Goal: Task Accomplishment & Management: Manage account settings

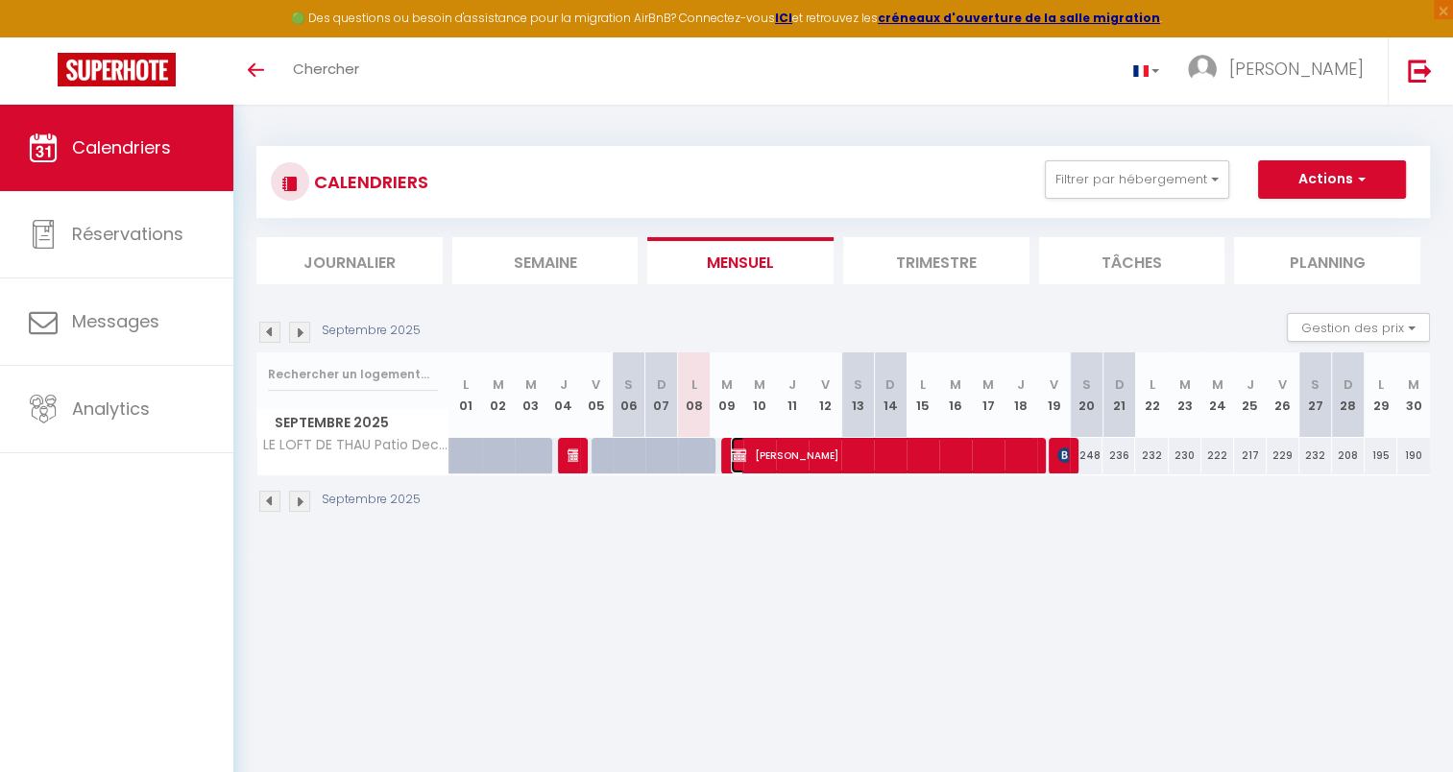
click at [899, 455] on span "[PERSON_NAME]" at bounding box center [883, 455] width 304 height 36
select select "OK"
select select "KO"
select select "0"
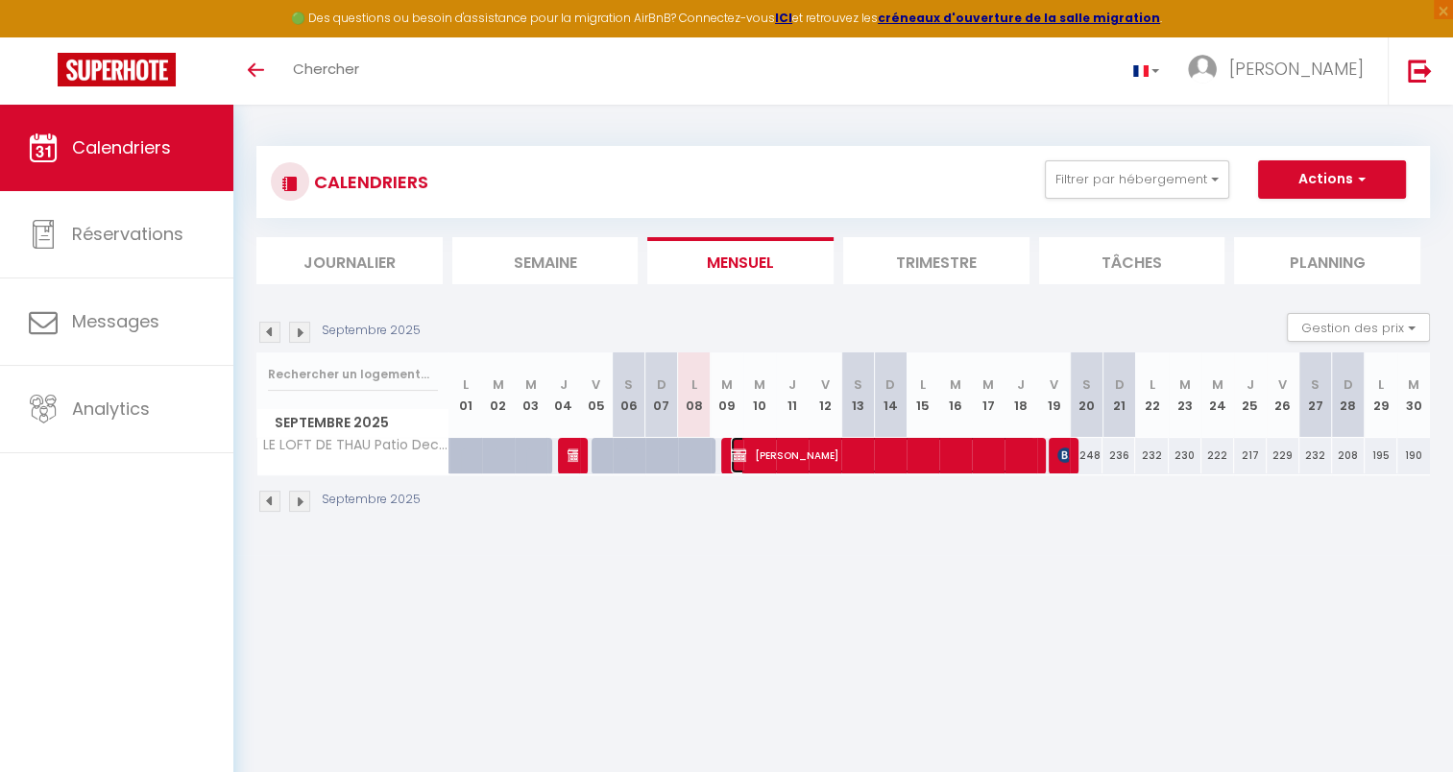
select select "0"
select select
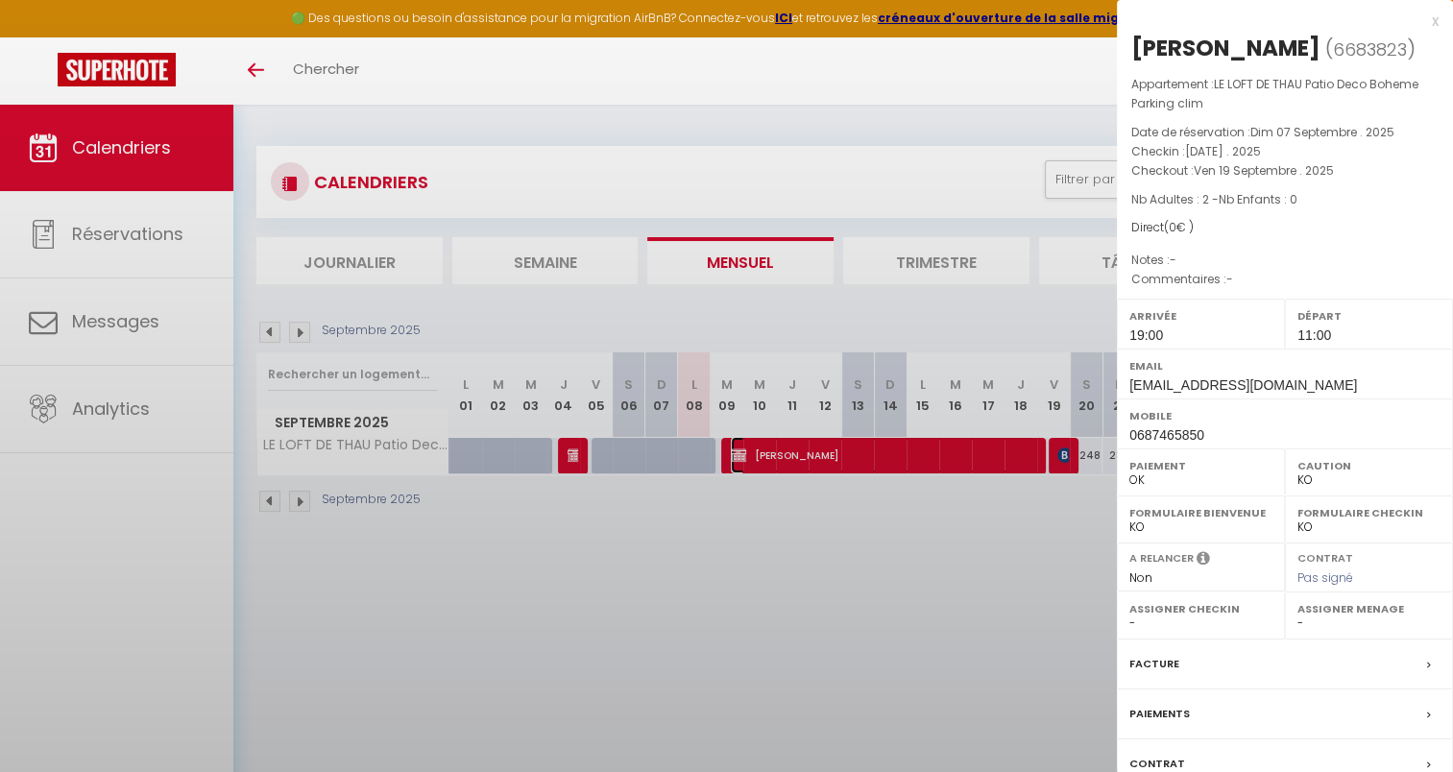
select select "23397"
select select "25610"
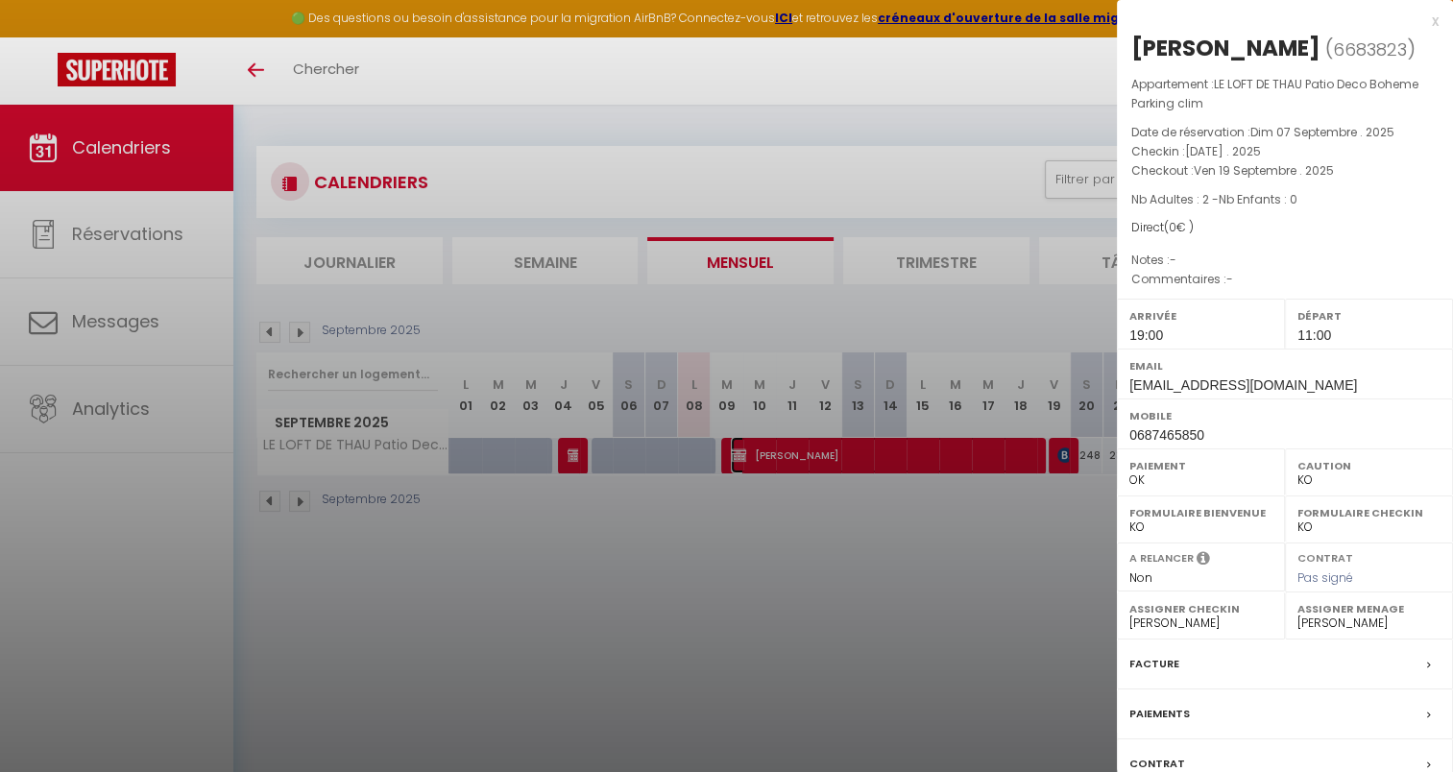
scroll to position [104, 0]
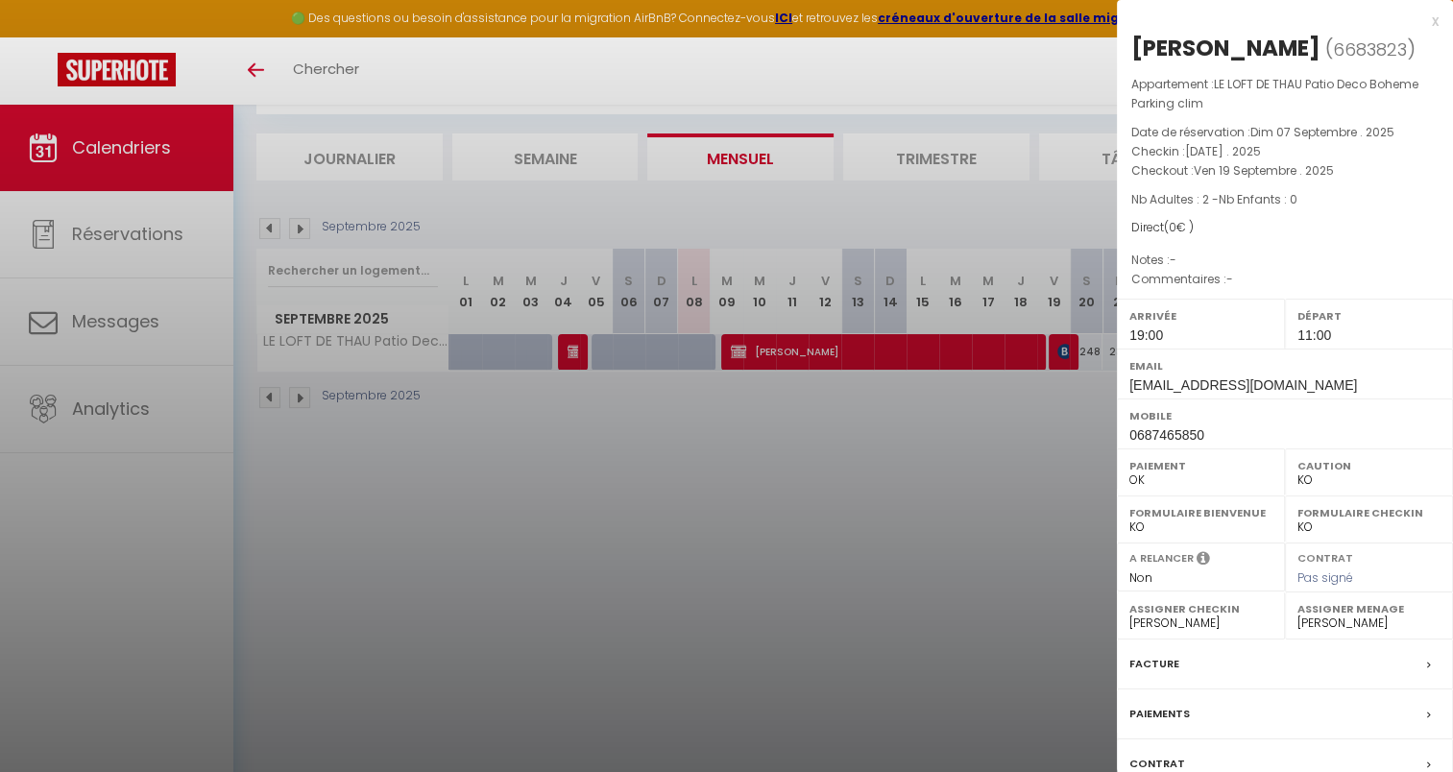
click at [1103, 759] on div at bounding box center [726, 386] width 1453 height 772
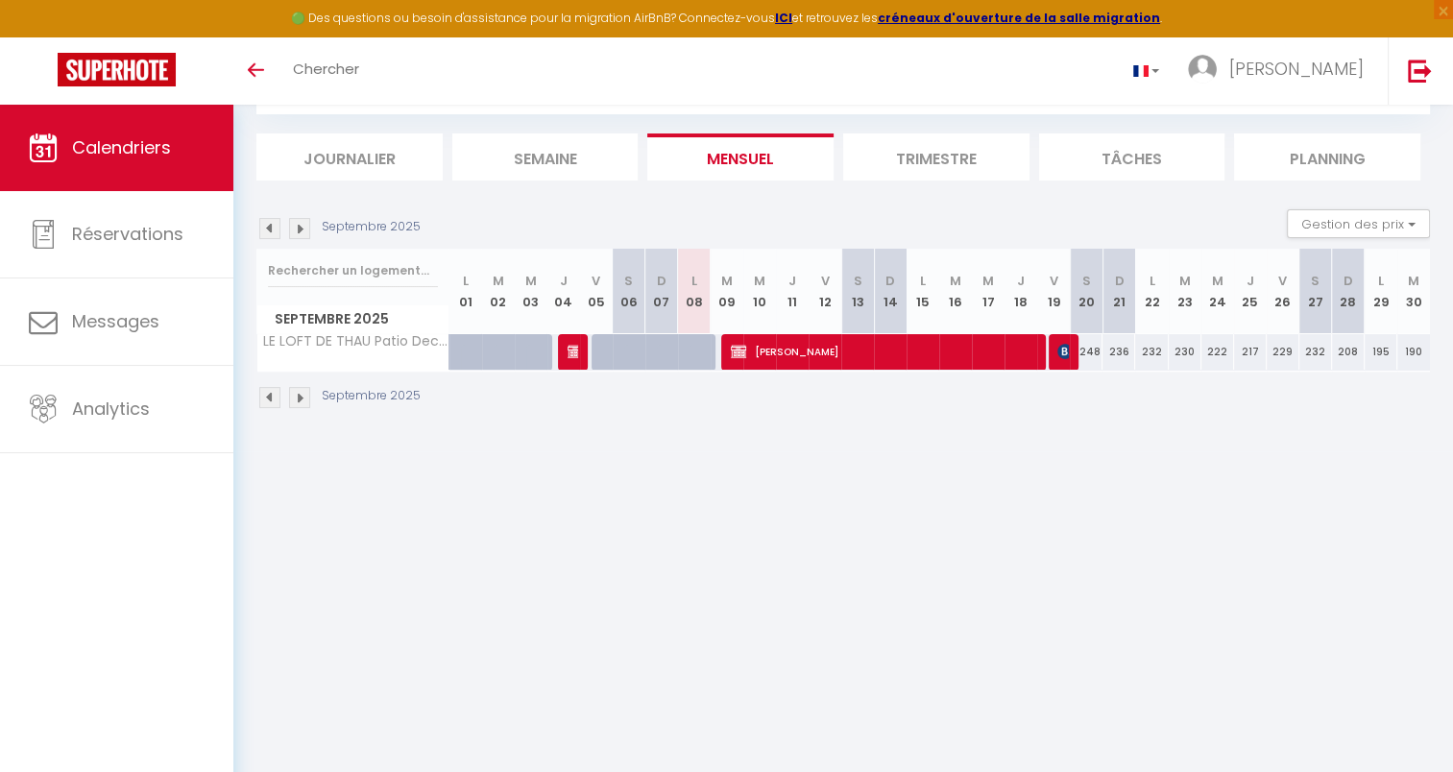
click at [929, 369] on td at bounding box center [922, 351] width 33 height 37
type input "232"
type input "Lun 15 Septembre 2025"
type input "[DATE]"
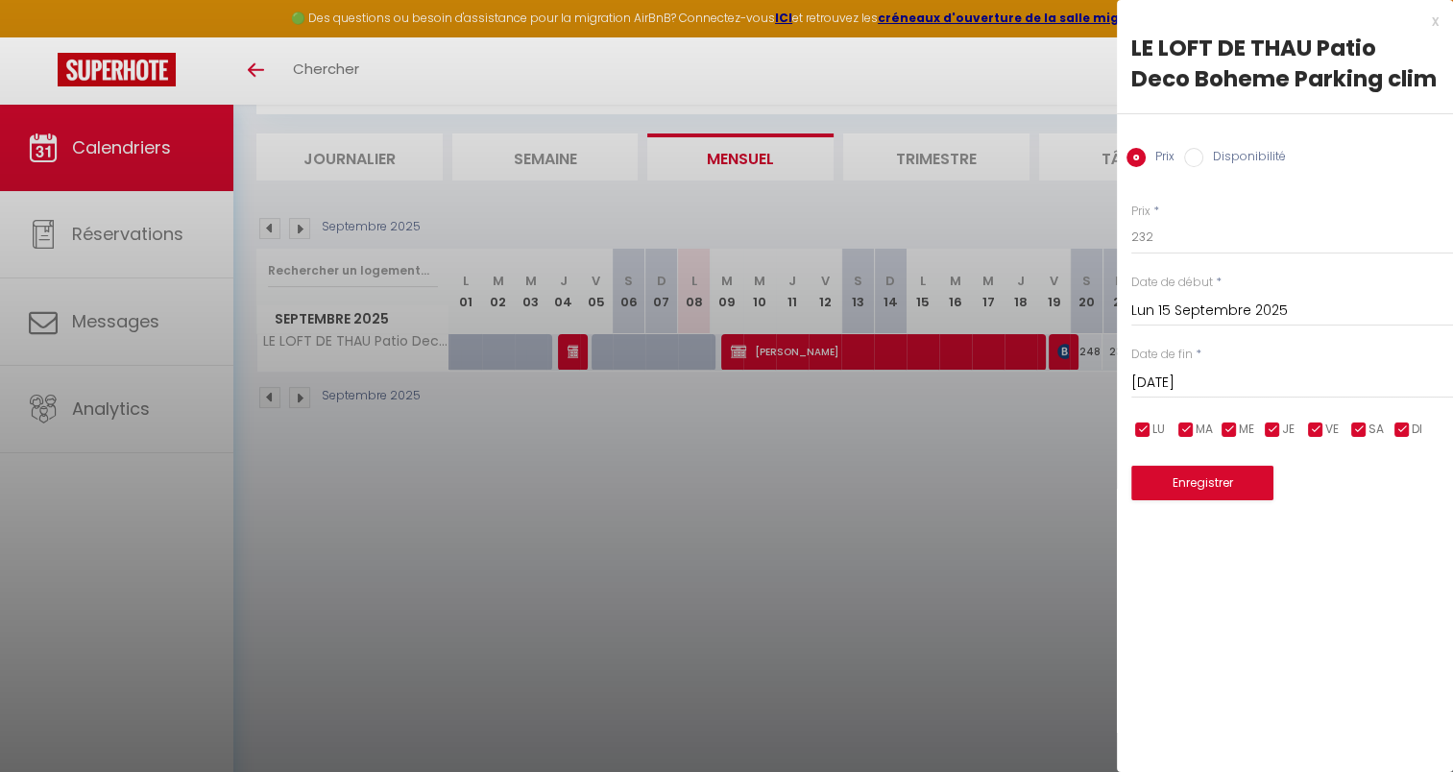
click at [893, 348] on div at bounding box center [726, 386] width 1453 height 772
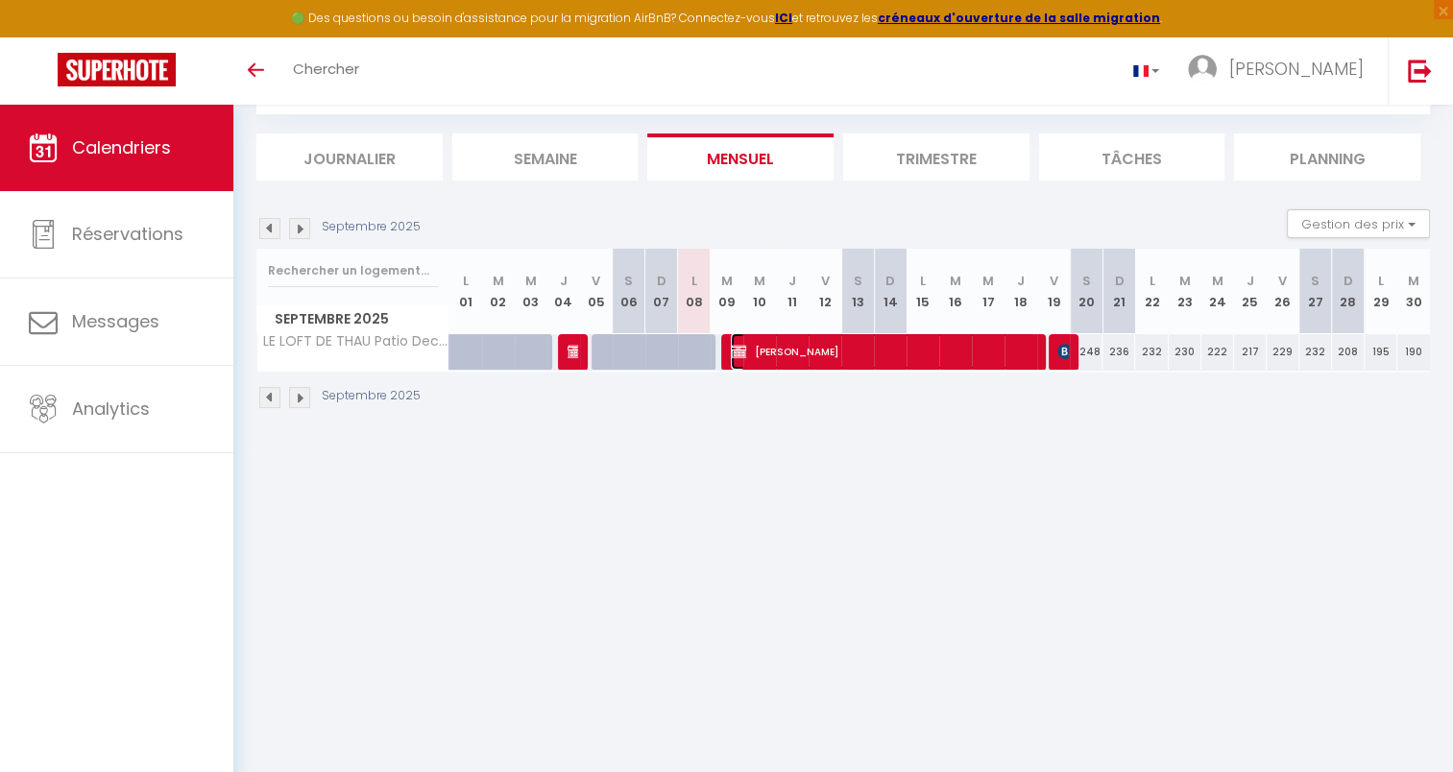
click at [893, 348] on span "[PERSON_NAME]" at bounding box center [883, 351] width 304 height 36
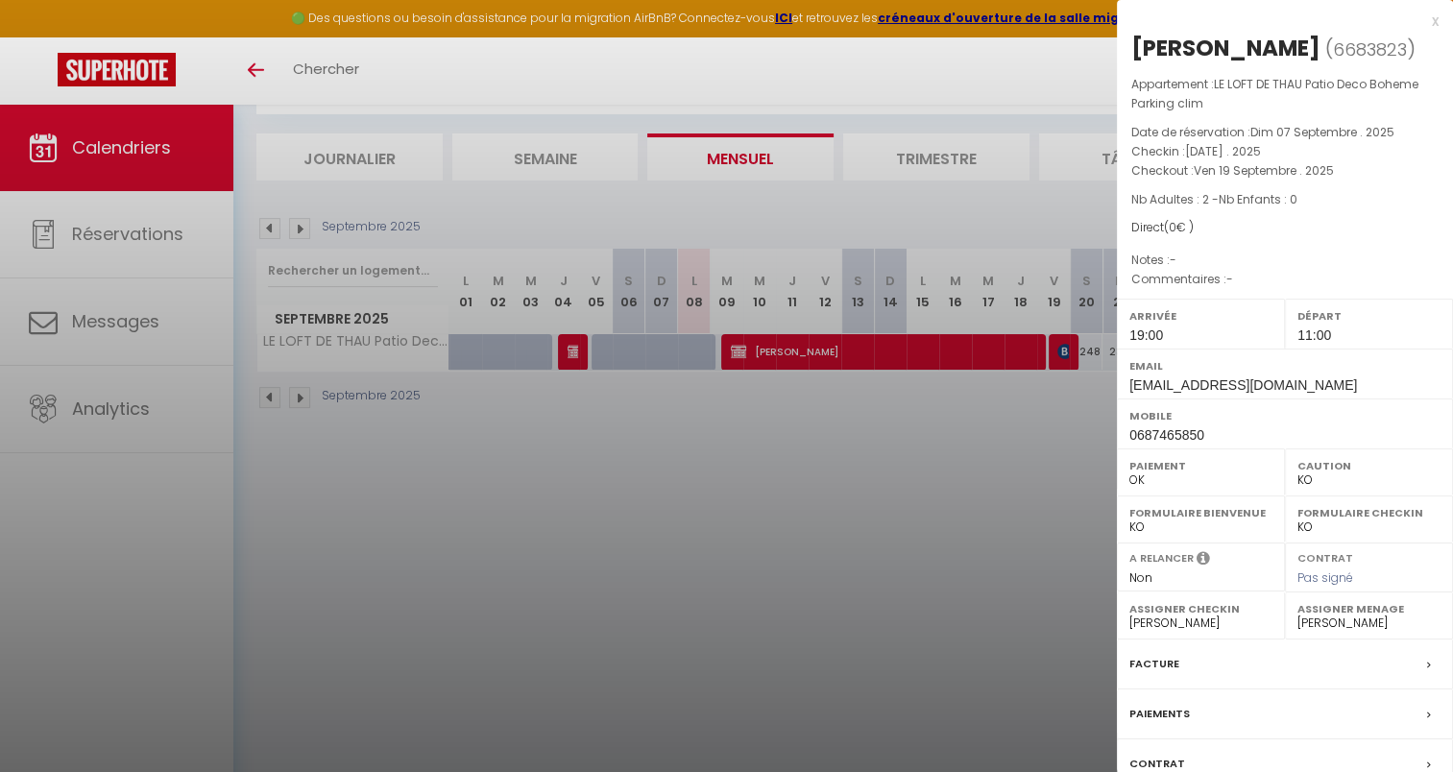
click at [1158, 666] on label "Facture" at bounding box center [1154, 664] width 50 height 20
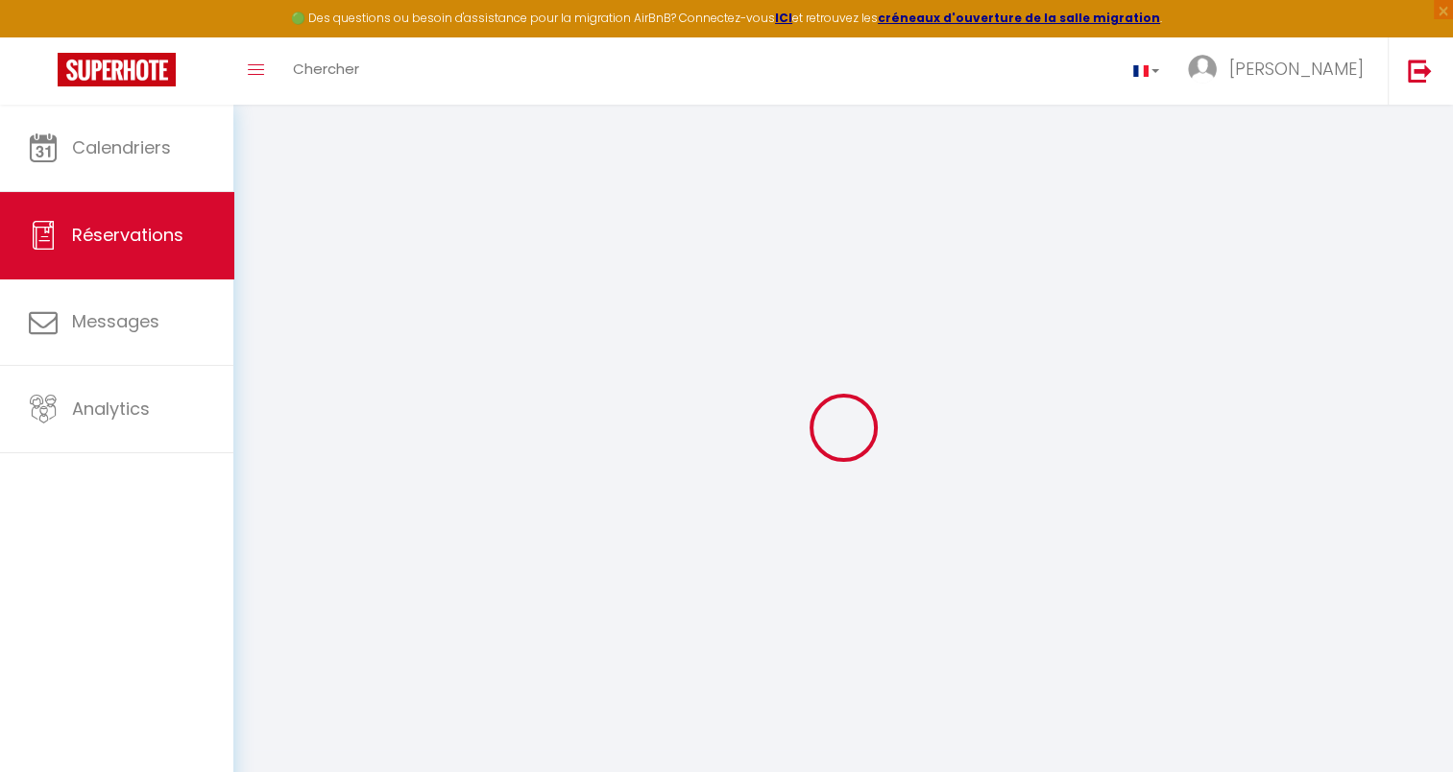
scroll to position [67, 0]
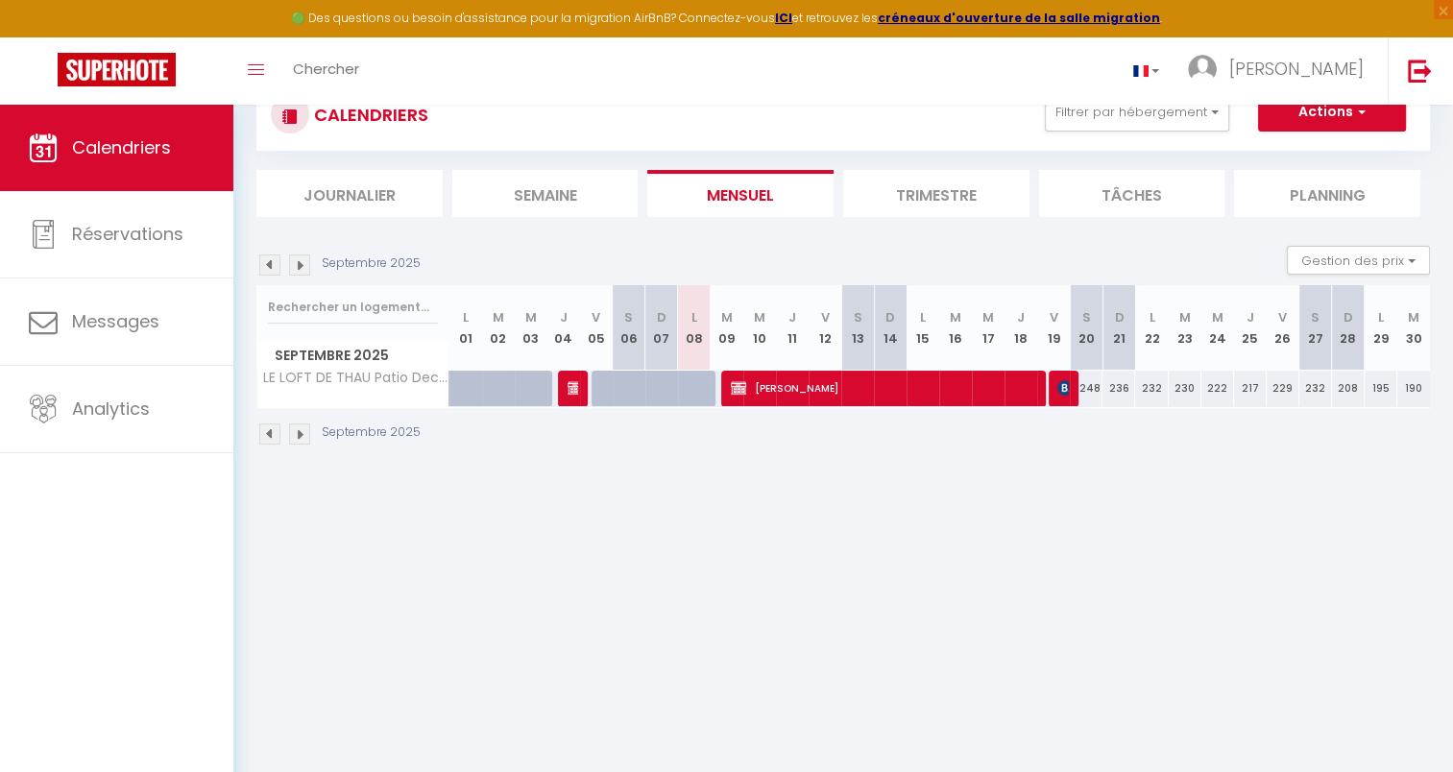
click at [818, 411] on div "Septembre 2025" at bounding box center [842, 436] width 1173 height 57
click at [826, 382] on span "[PERSON_NAME]" at bounding box center [883, 388] width 304 height 36
select select "OK"
select select "KO"
select select "0"
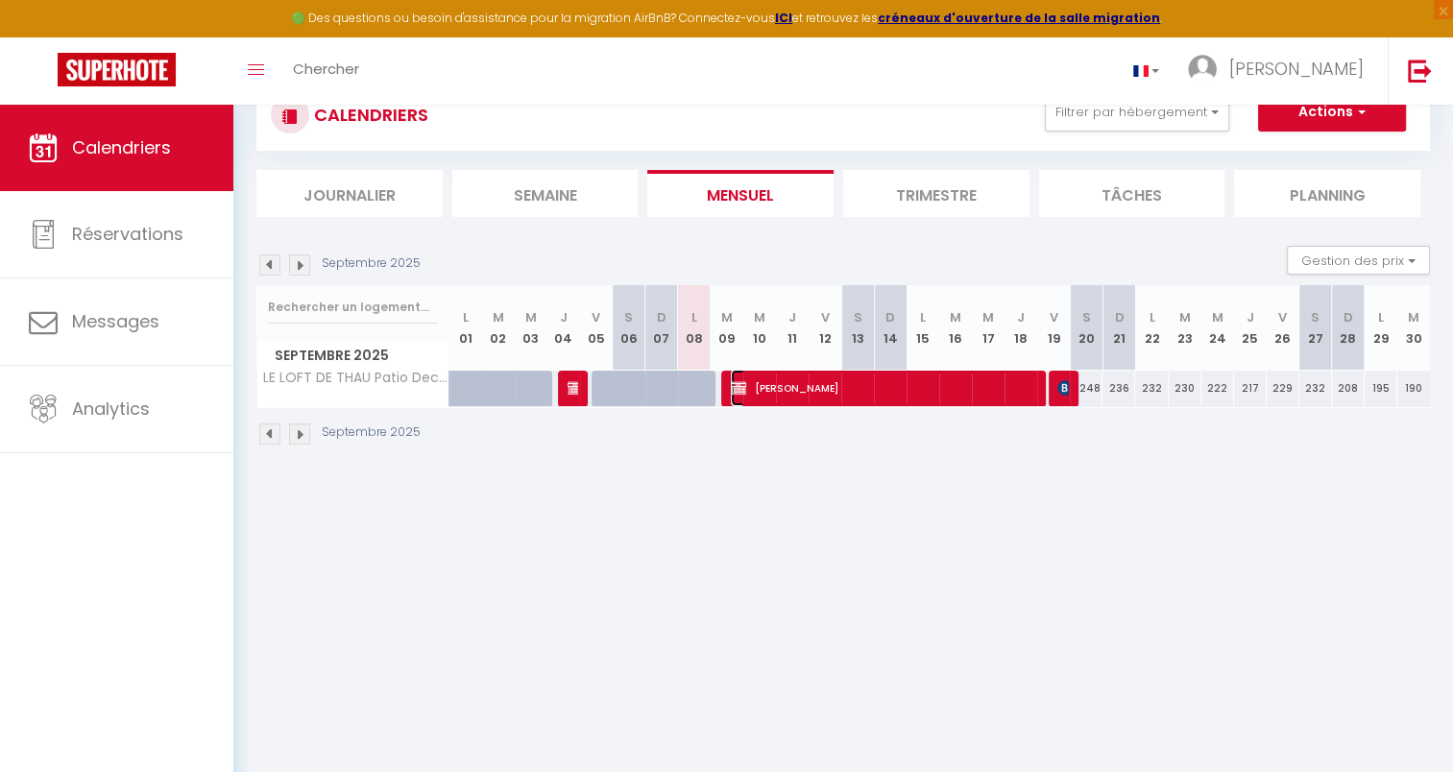
select select "0"
select select
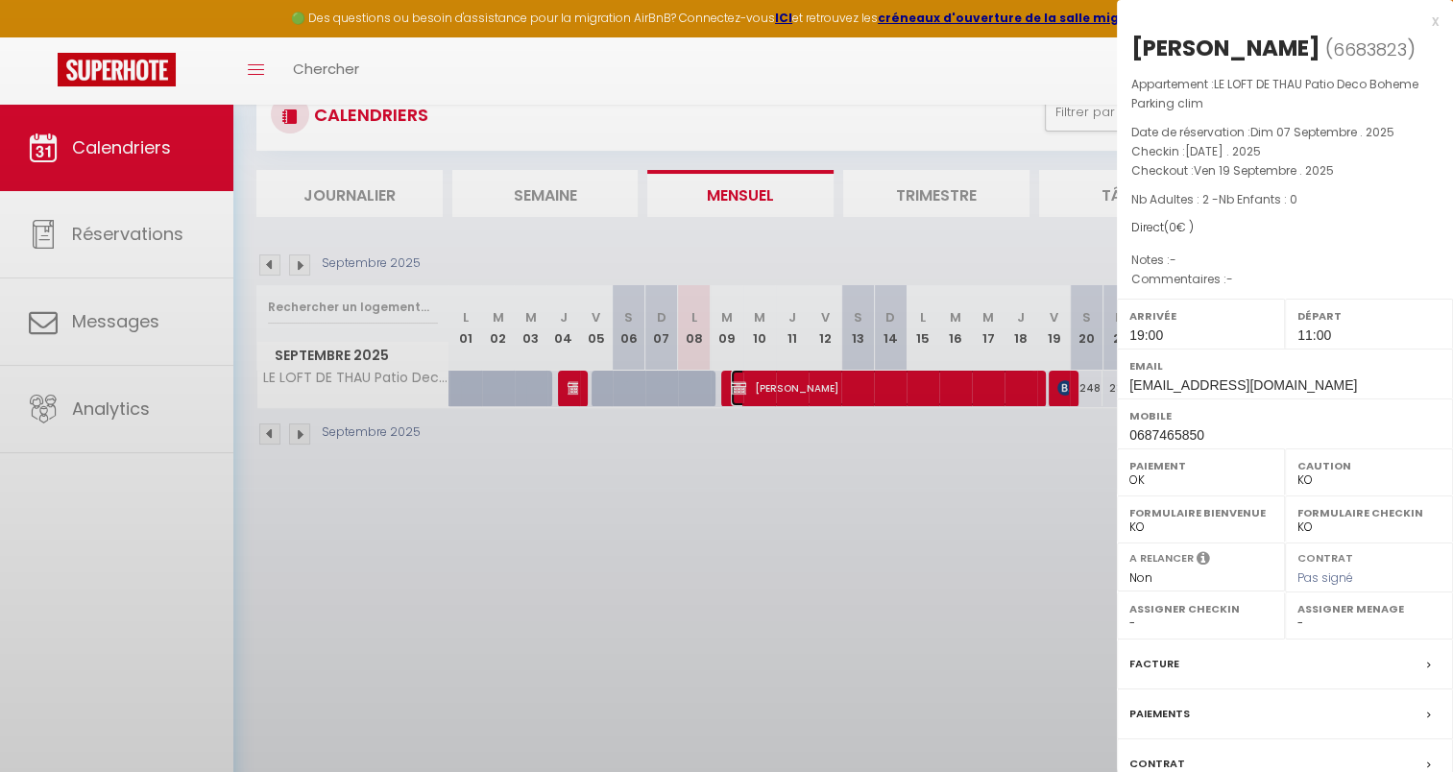
select select "23397"
select select "25610"
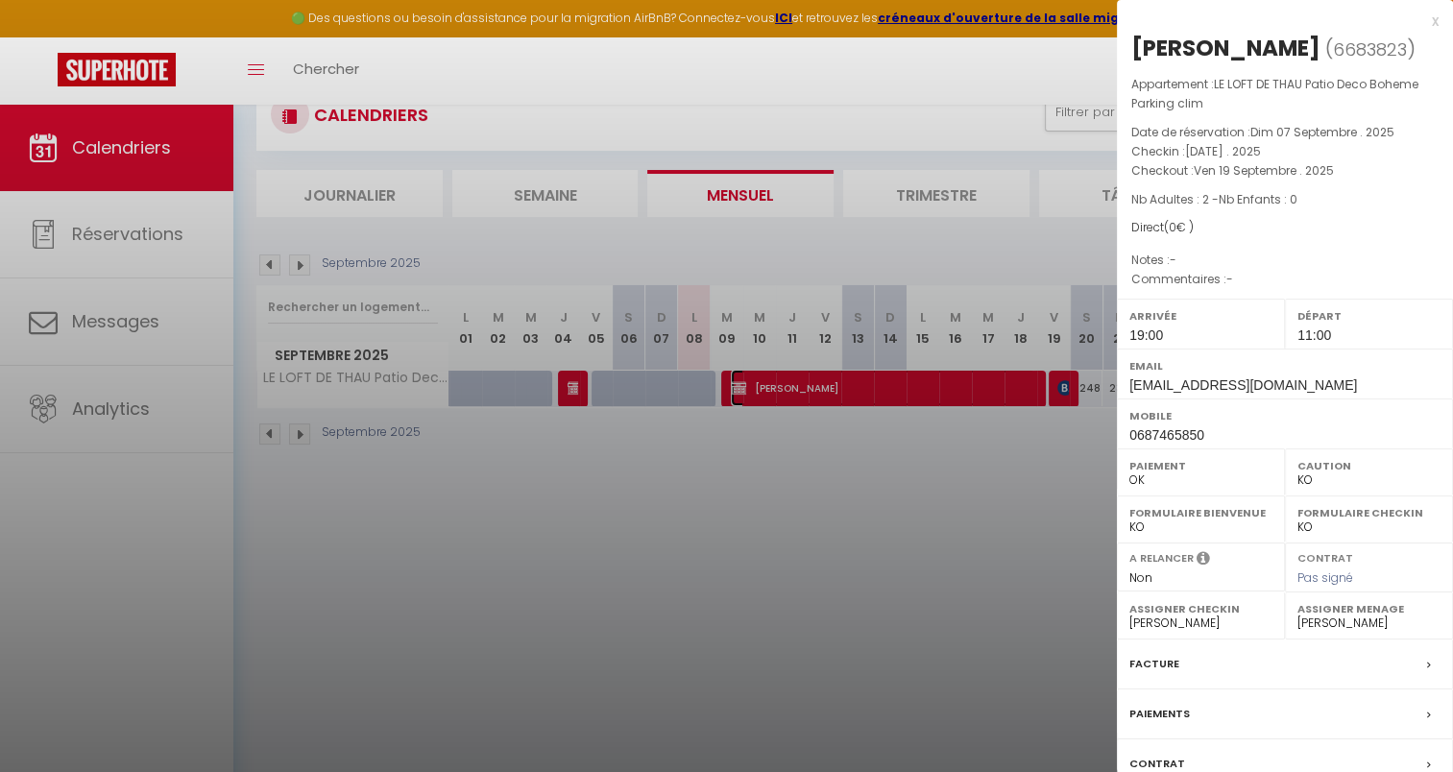
scroll to position [104, 0]
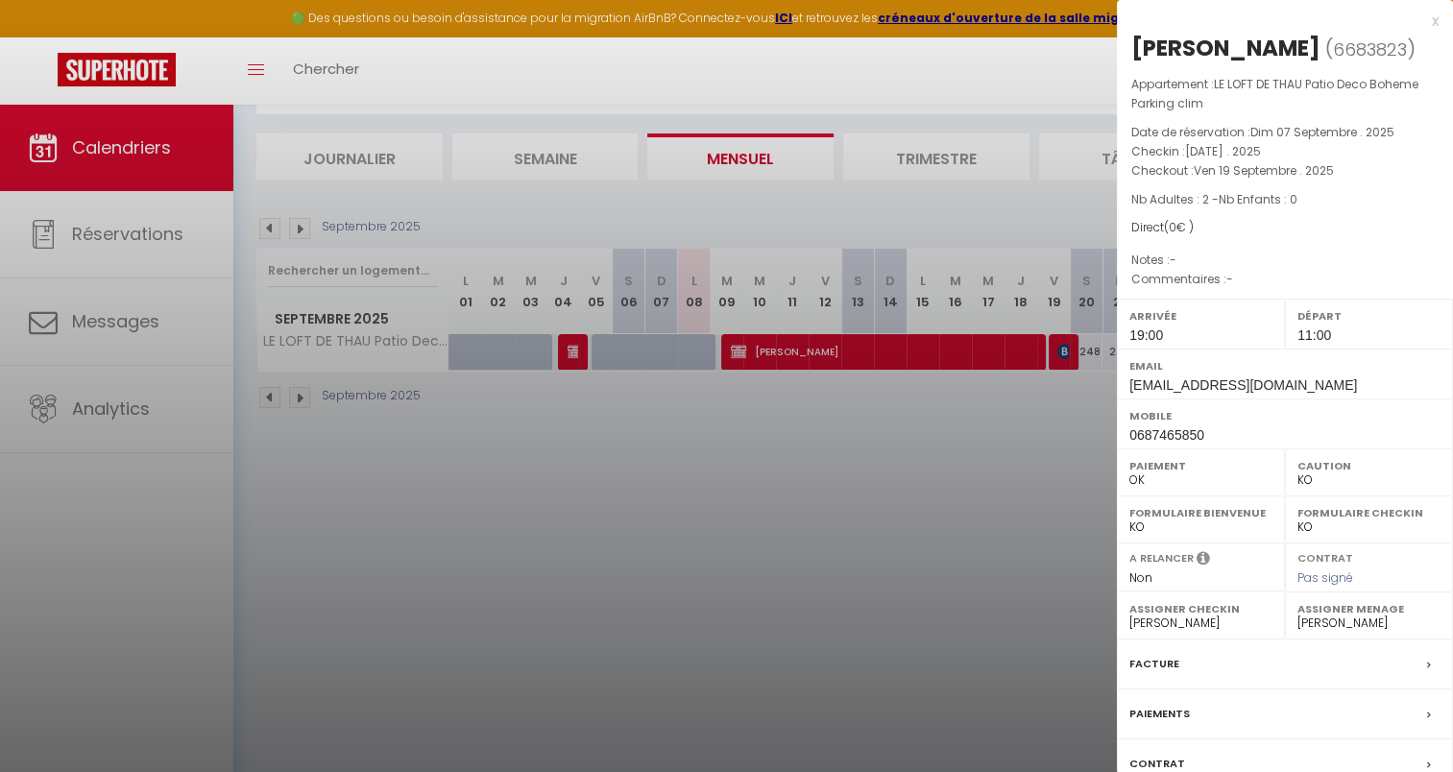
click at [1154, 707] on label "Paiements" at bounding box center [1159, 714] width 60 height 20
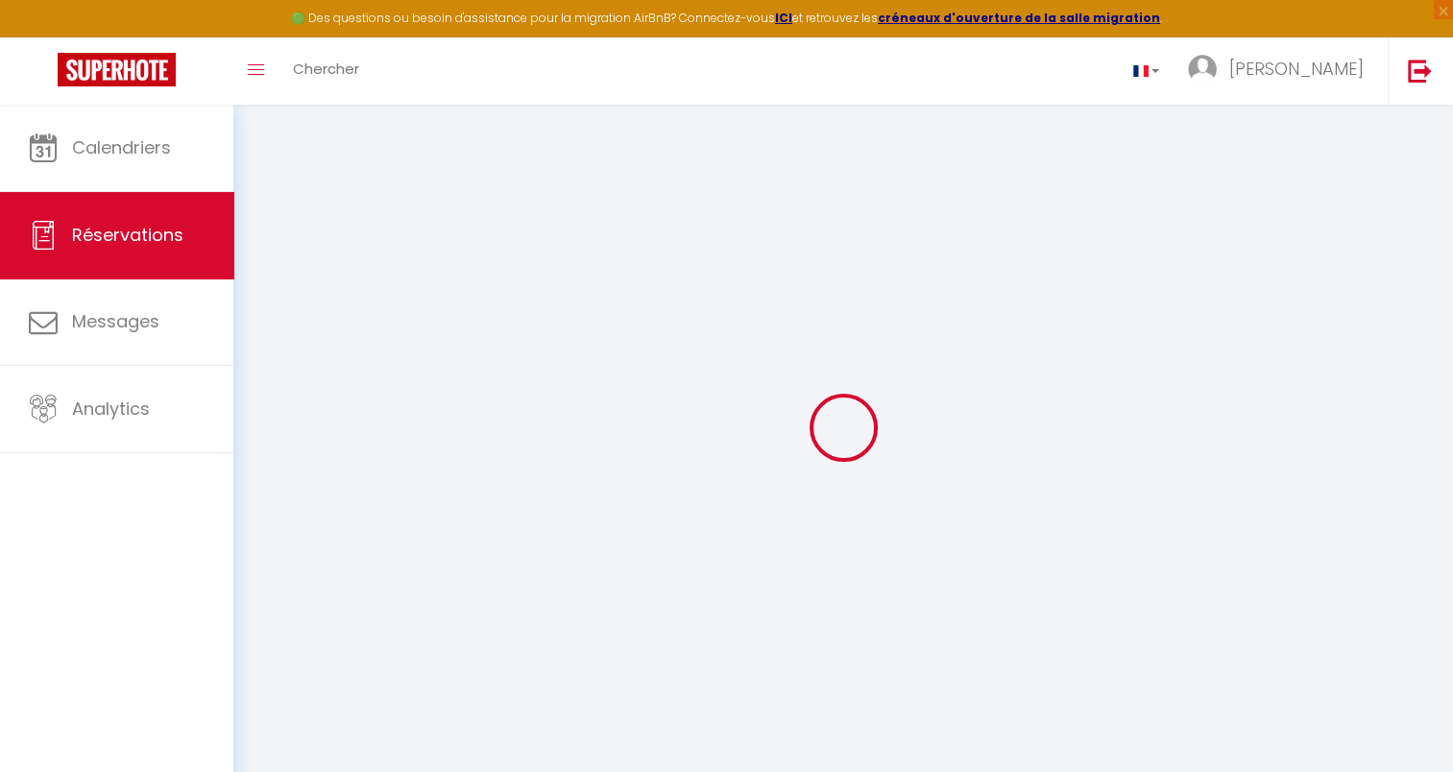
select select "0"
select select
checkbox input "false"
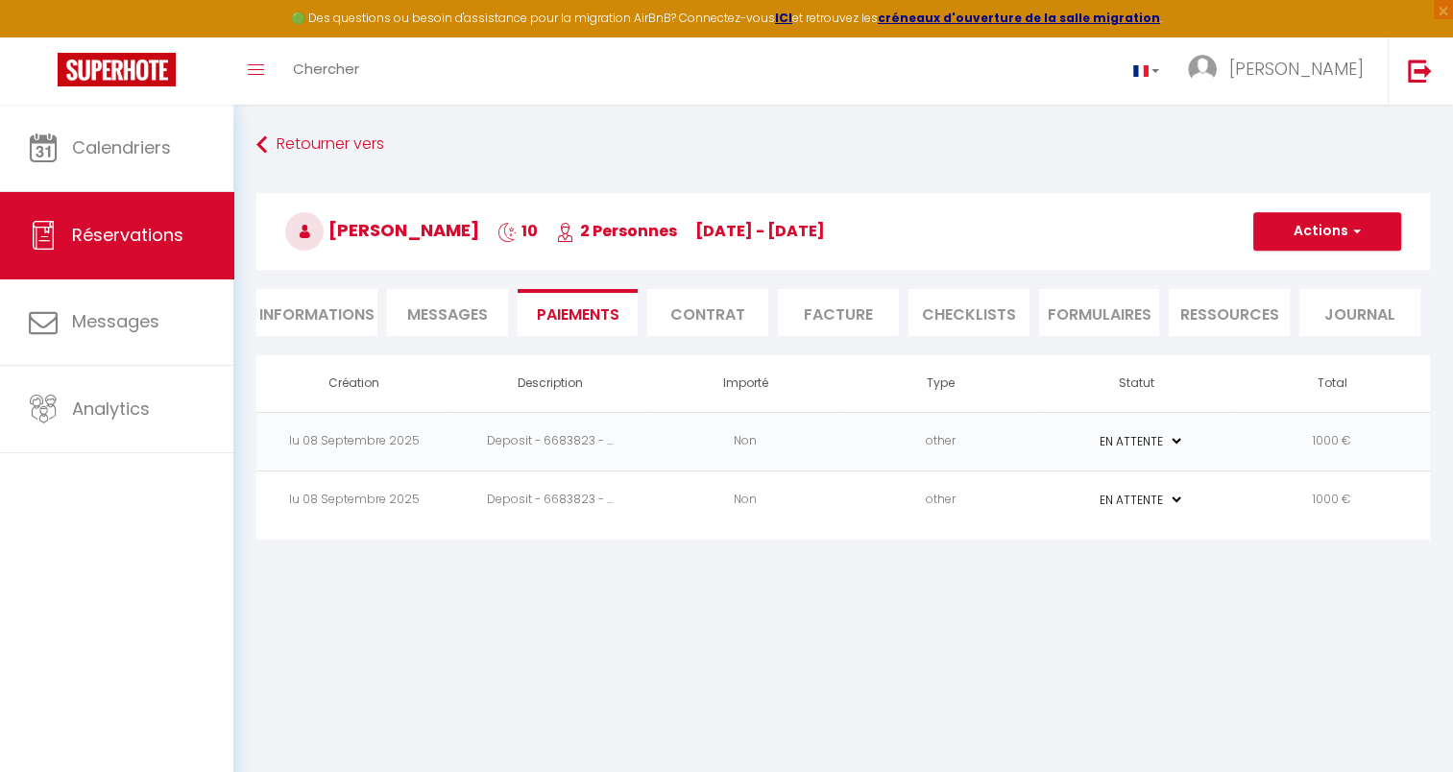
click at [1169, 438] on select "PAYÉ EN ATTENTE" at bounding box center [1136, 441] width 96 height 18
select select "1"
click at [1088, 432] on select "PAYÉ EN ATTENTE" at bounding box center [1136, 441] width 96 height 18
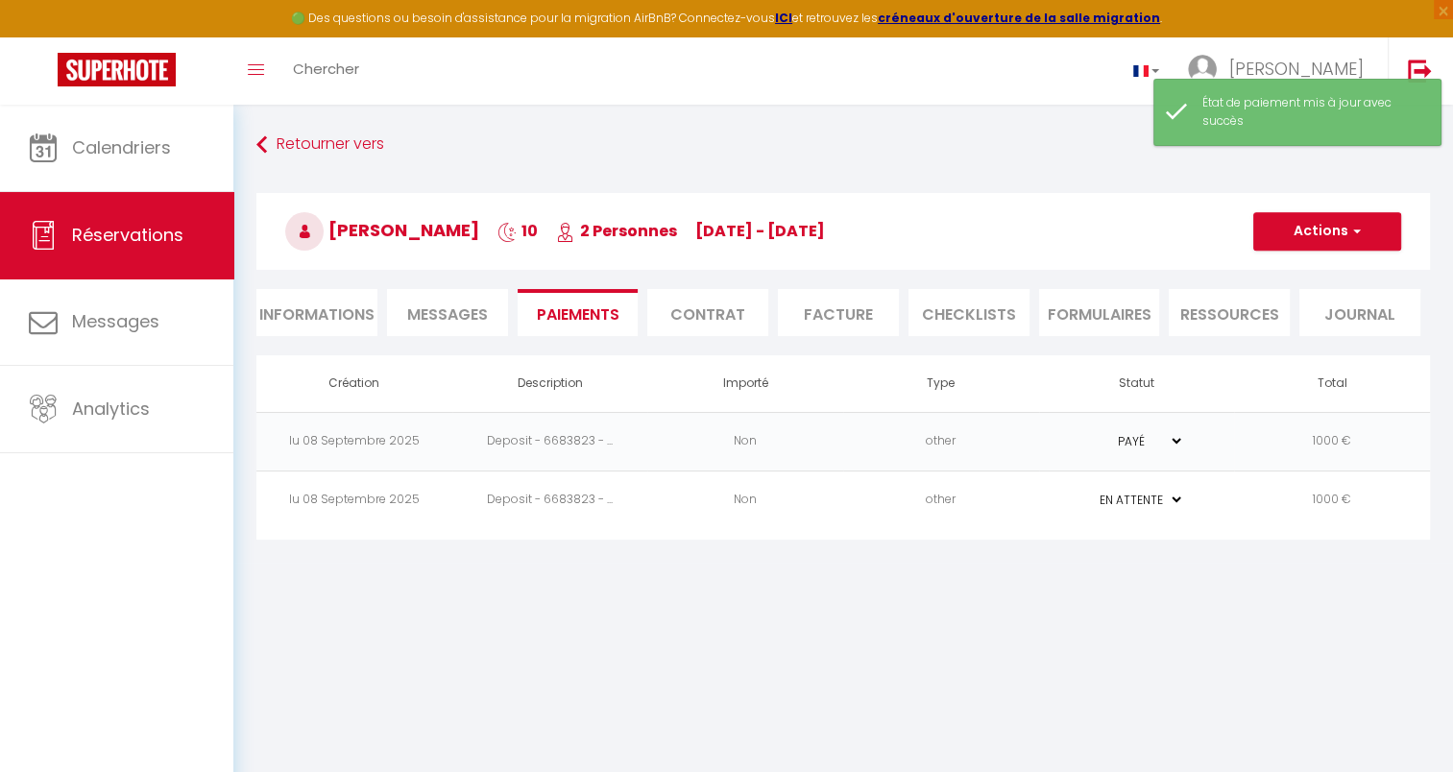
click at [1168, 504] on select "PAYÉ EN ATTENTE" at bounding box center [1136, 500] width 96 height 18
select select "1"
click at [1088, 491] on select "PAYÉ EN ATTENTE" at bounding box center [1136, 500] width 96 height 18
click at [1264, 225] on button "Actions" at bounding box center [1327, 231] width 148 height 38
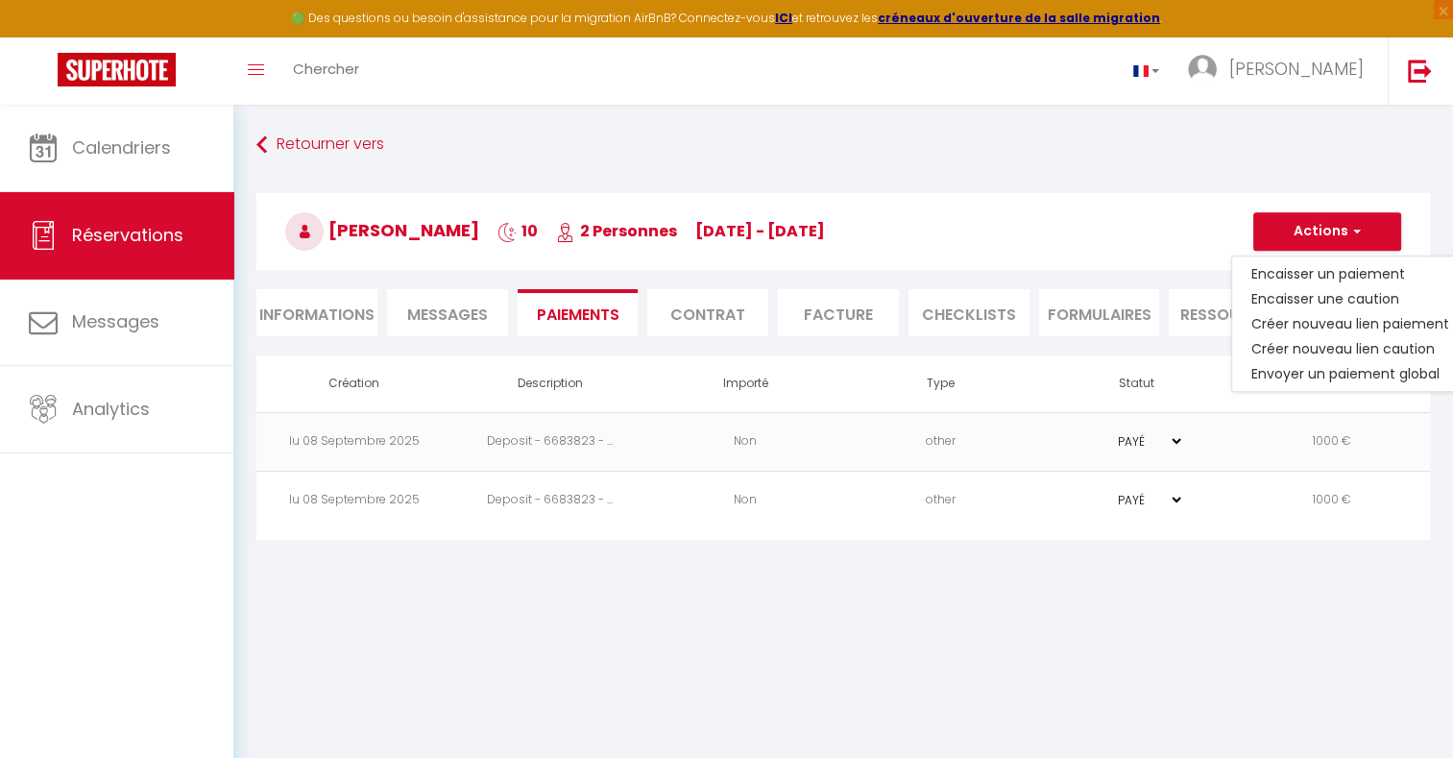
click at [1195, 230] on h3 "[PERSON_NAME] 10 2 Personnes [DATE] - [DATE]" at bounding box center [842, 231] width 1173 height 77
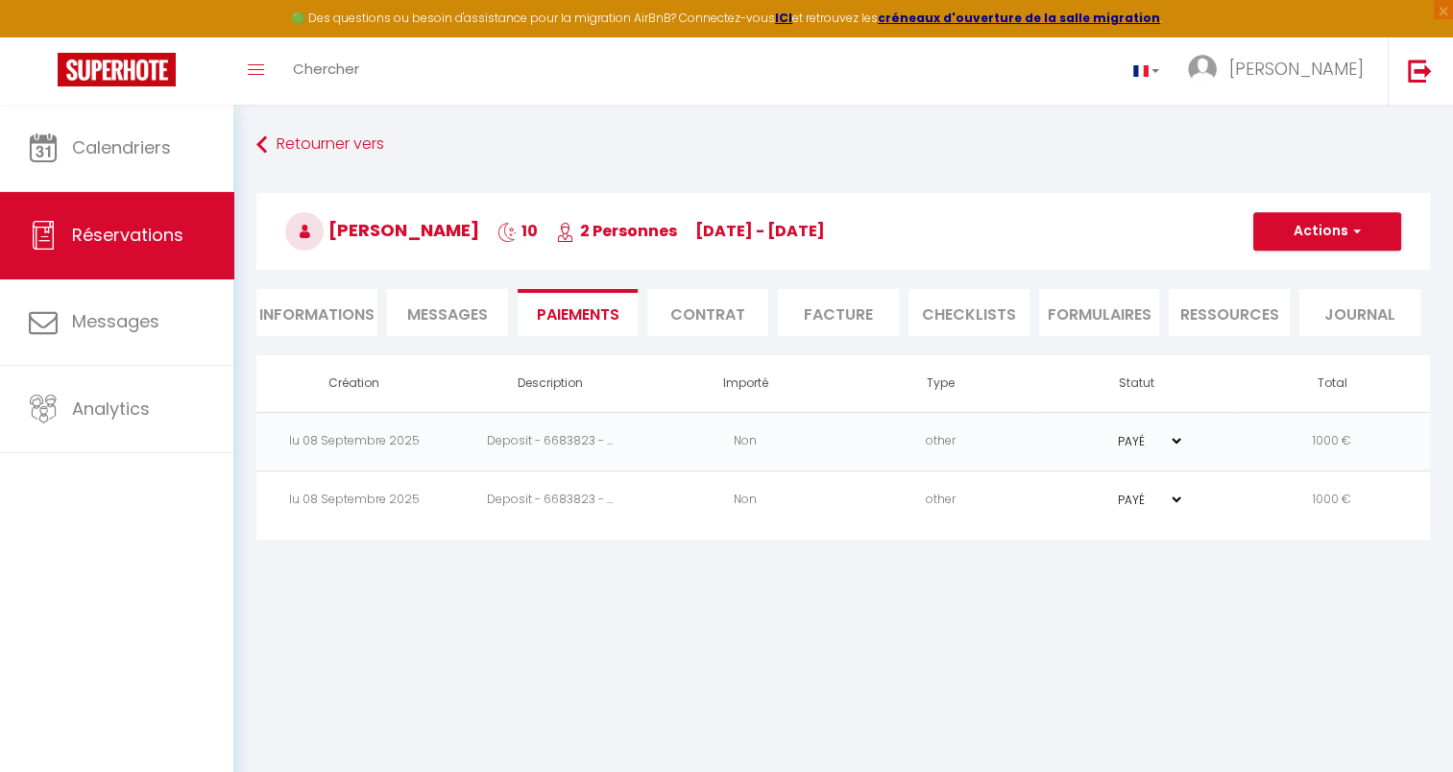
click at [326, 306] on li "Informations" at bounding box center [316, 312] width 121 height 47
select select "0"
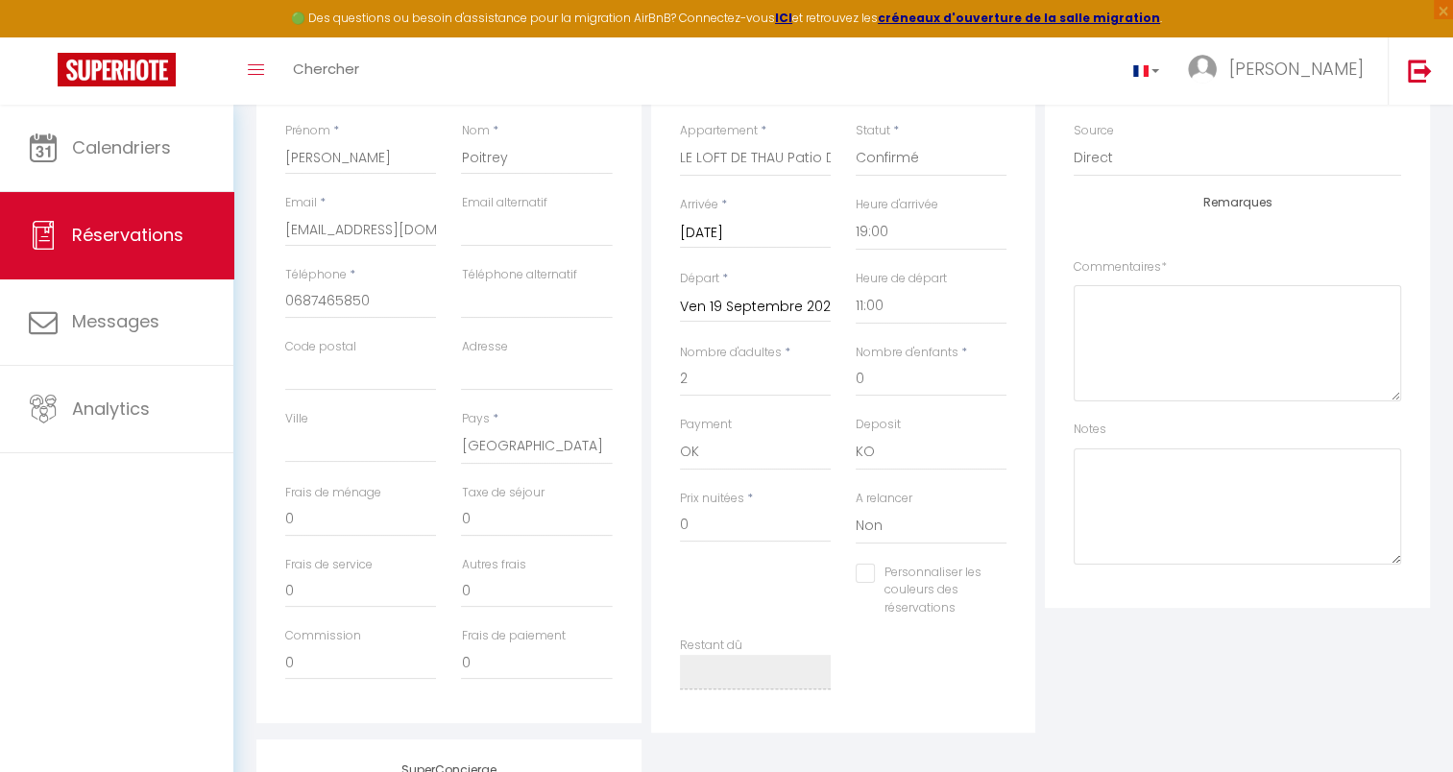
scroll to position [352, 0]
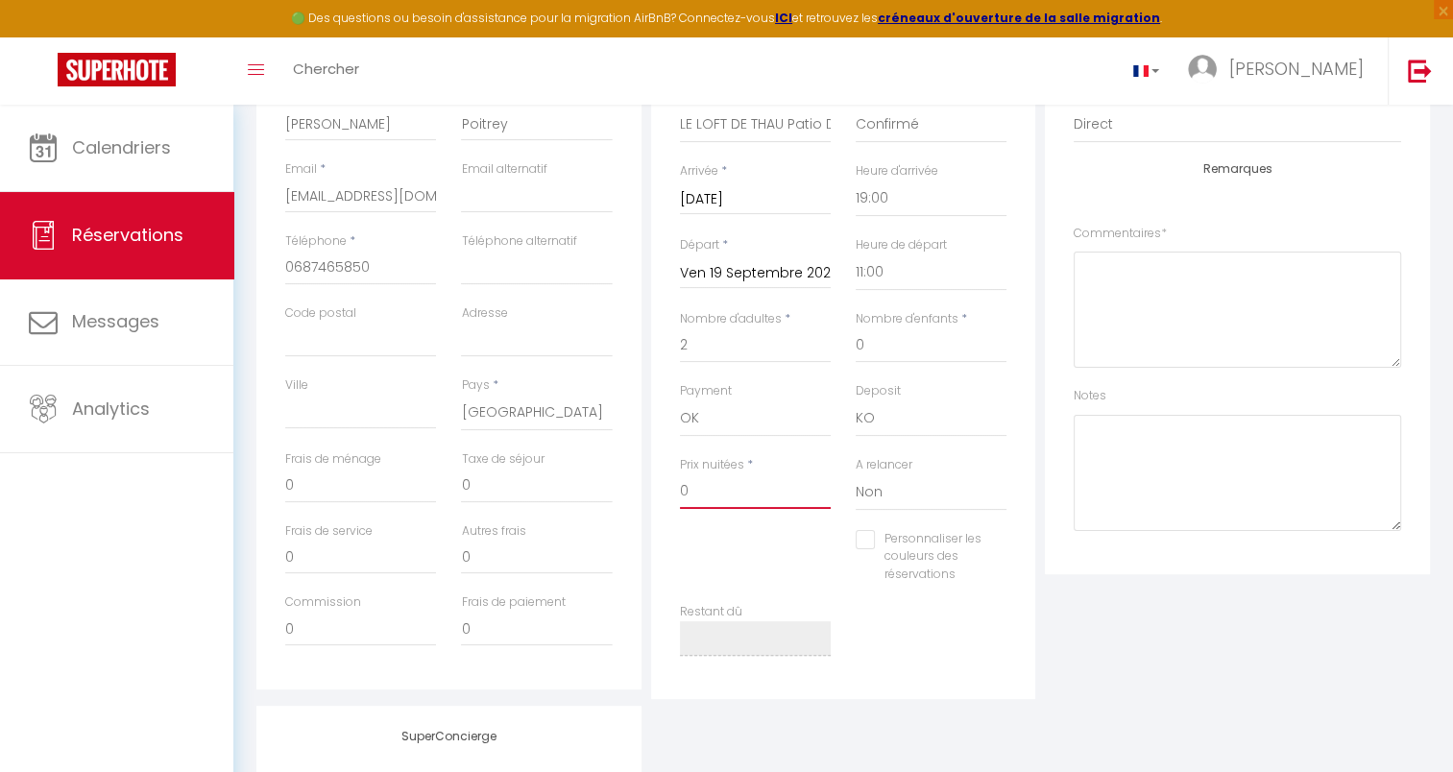
click at [741, 490] on input "0" at bounding box center [755, 491] width 151 height 35
checkbox input "false"
type input "1"
checkbox input "false"
type input "17"
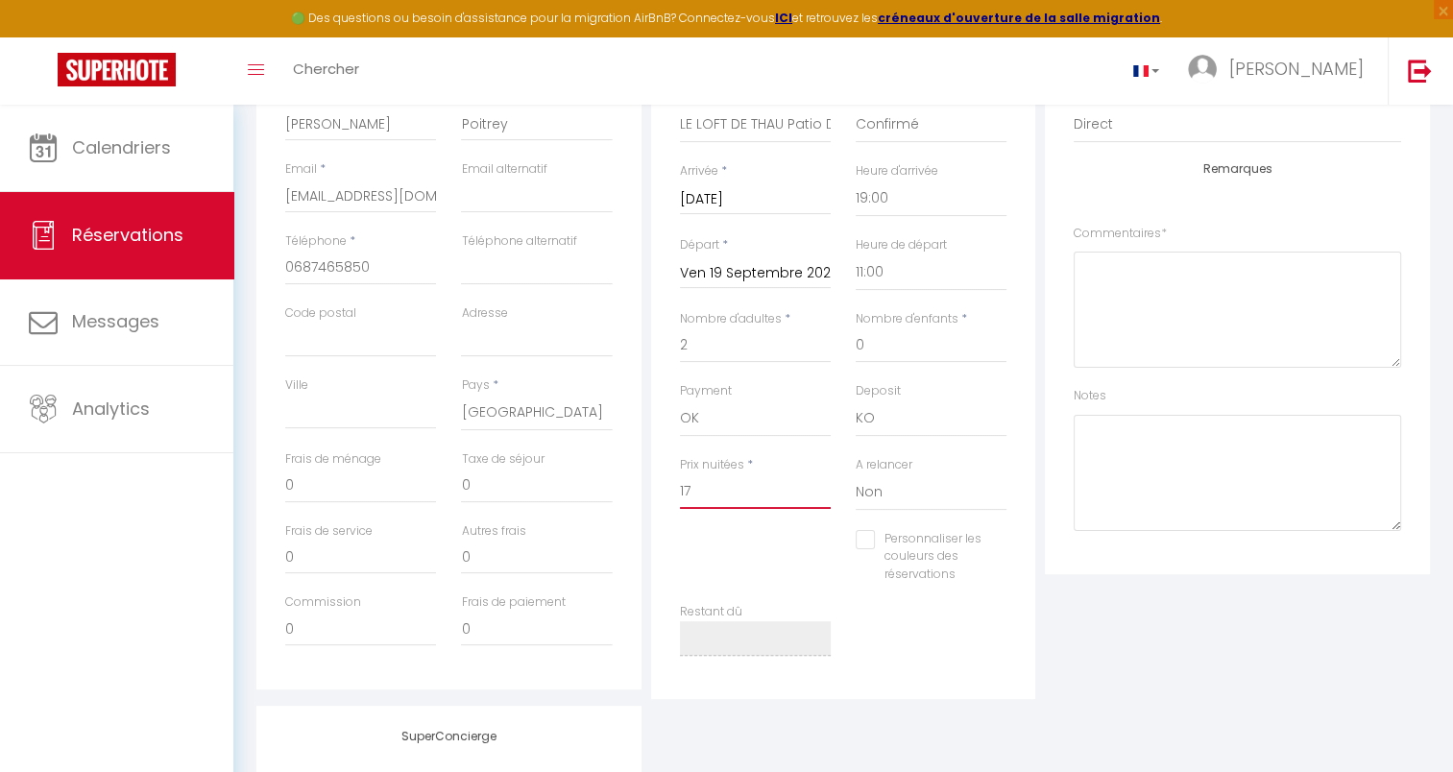
checkbox input "false"
type input "170"
checkbox input "false"
type input "1700"
checkbox input "false"
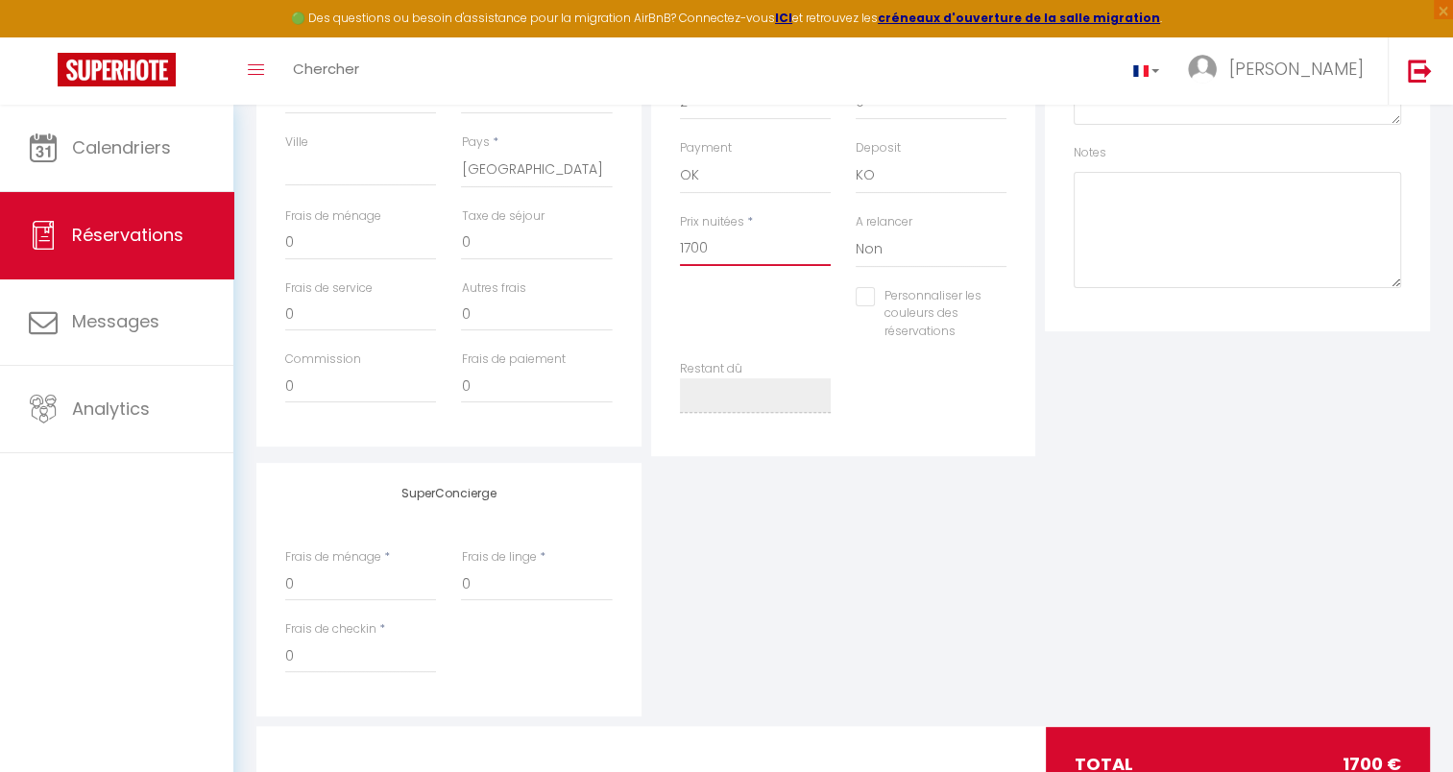
scroll to position [673, 0]
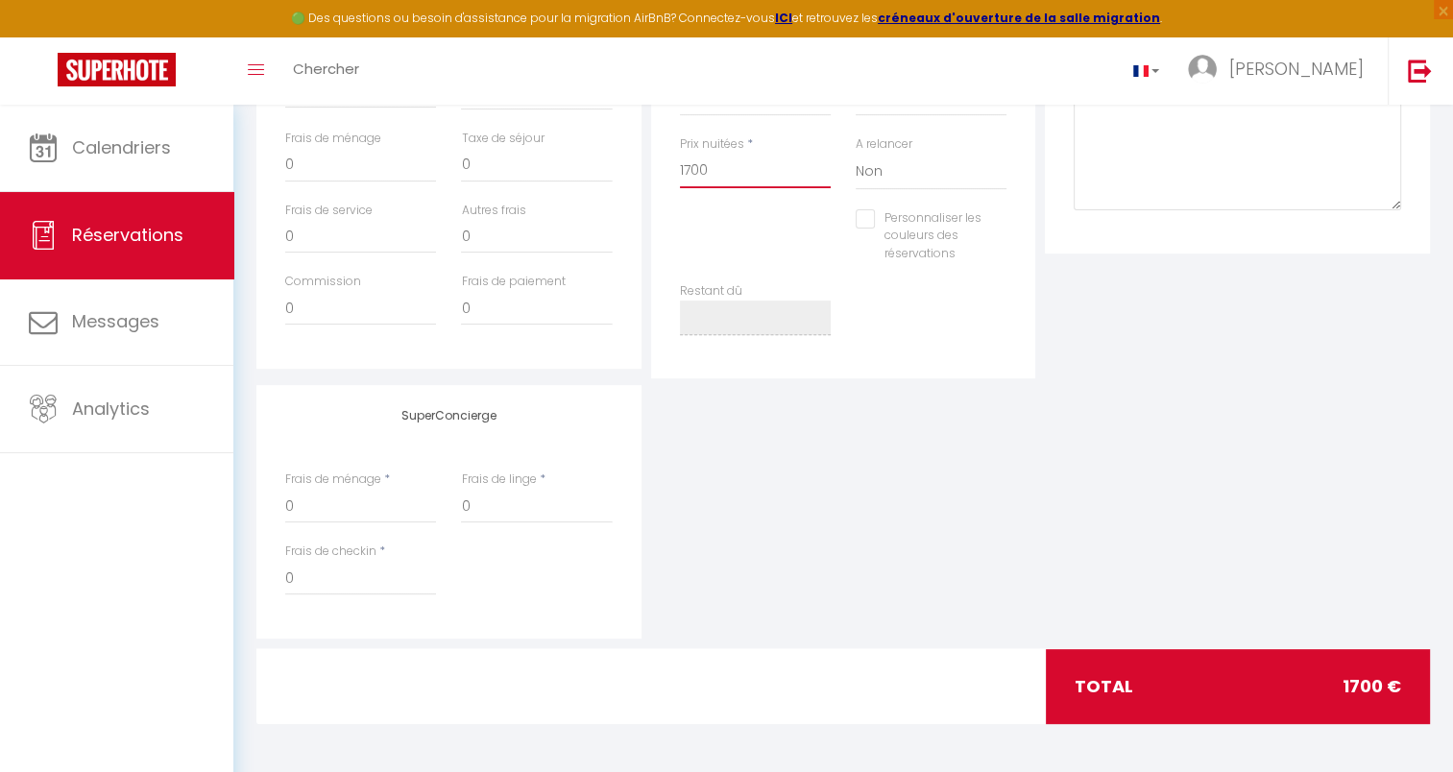
type input "1700"
click at [1168, 716] on div "total 1700 €" at bounding box center [1238, 686] width 384 height 75
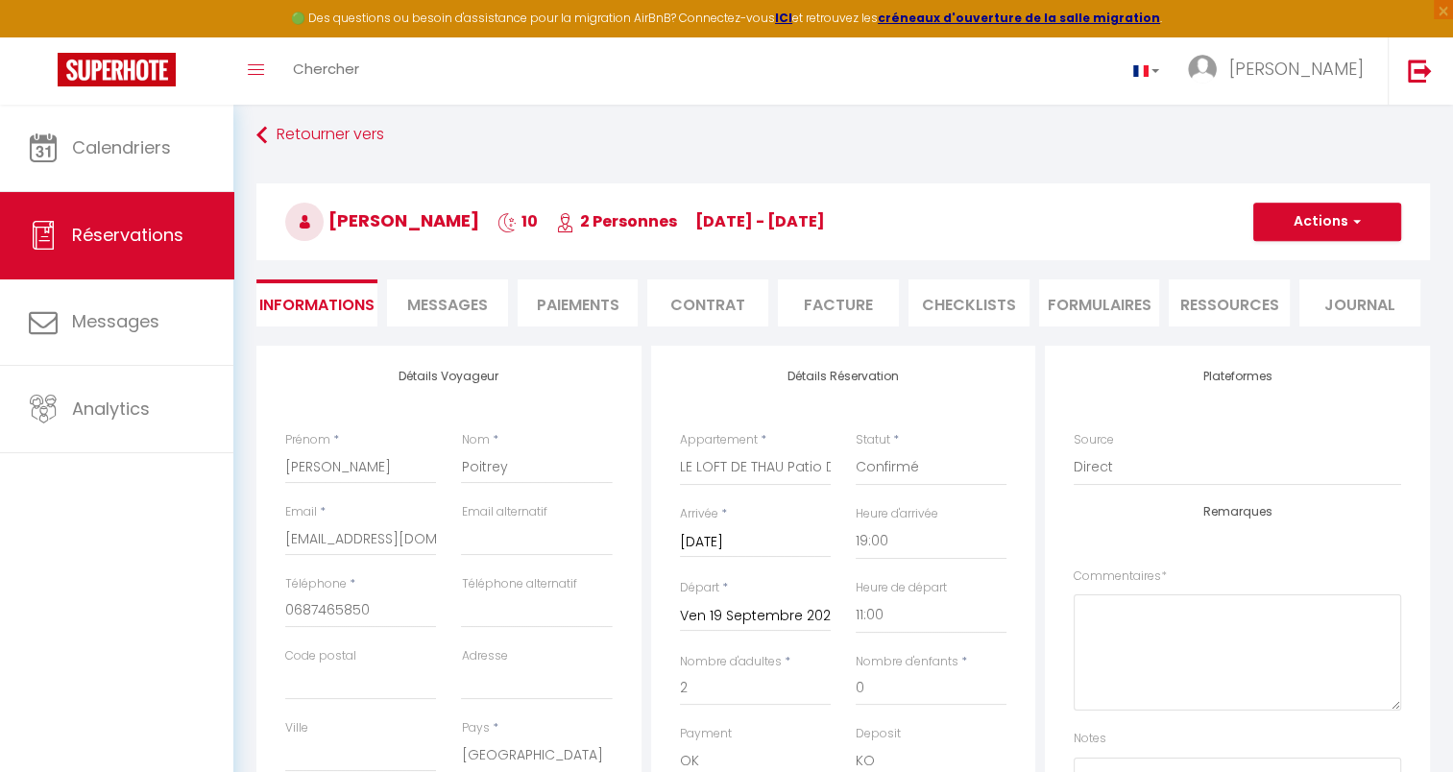
scroll to position [0, 0]
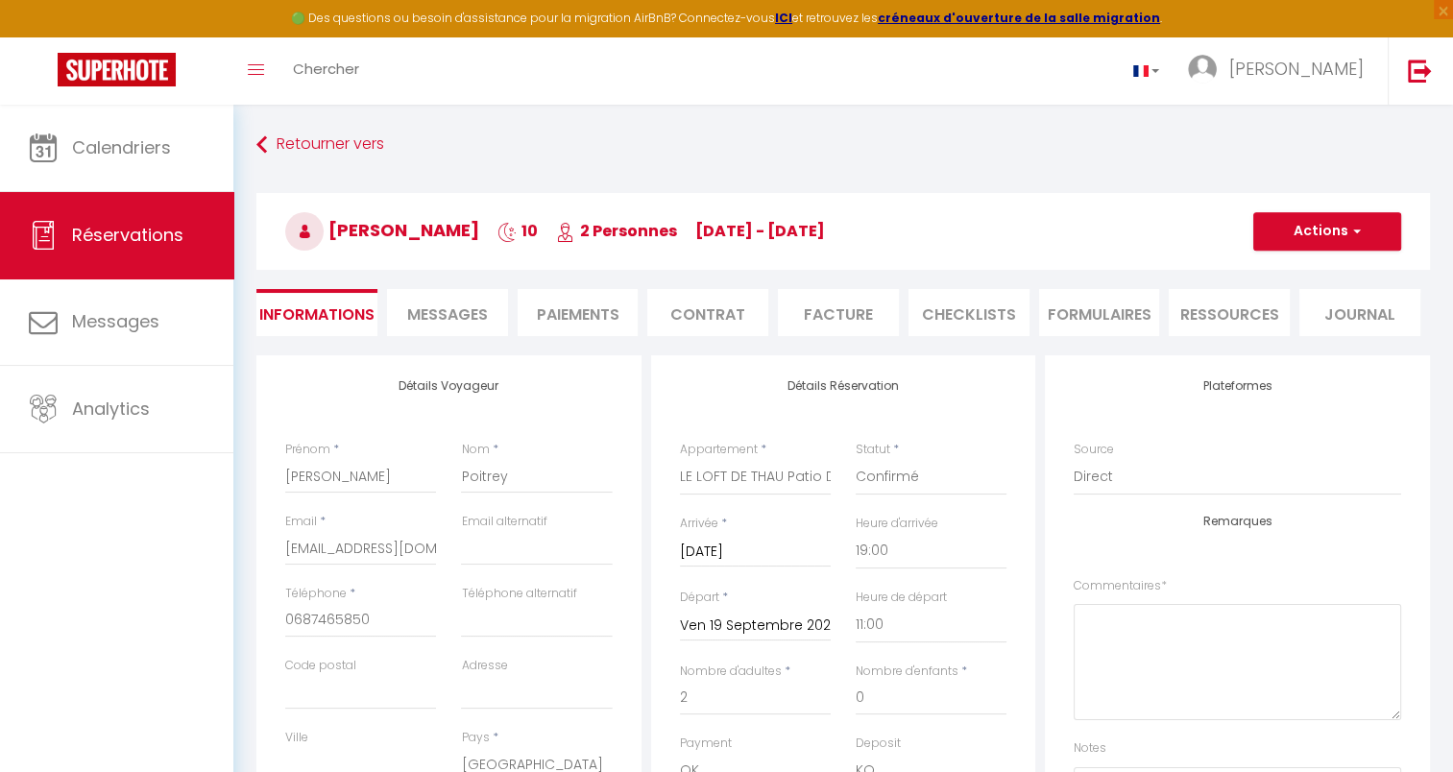
click at [419, 325] on span "Messages" at bounding box center [447, 314] width 81 height 22
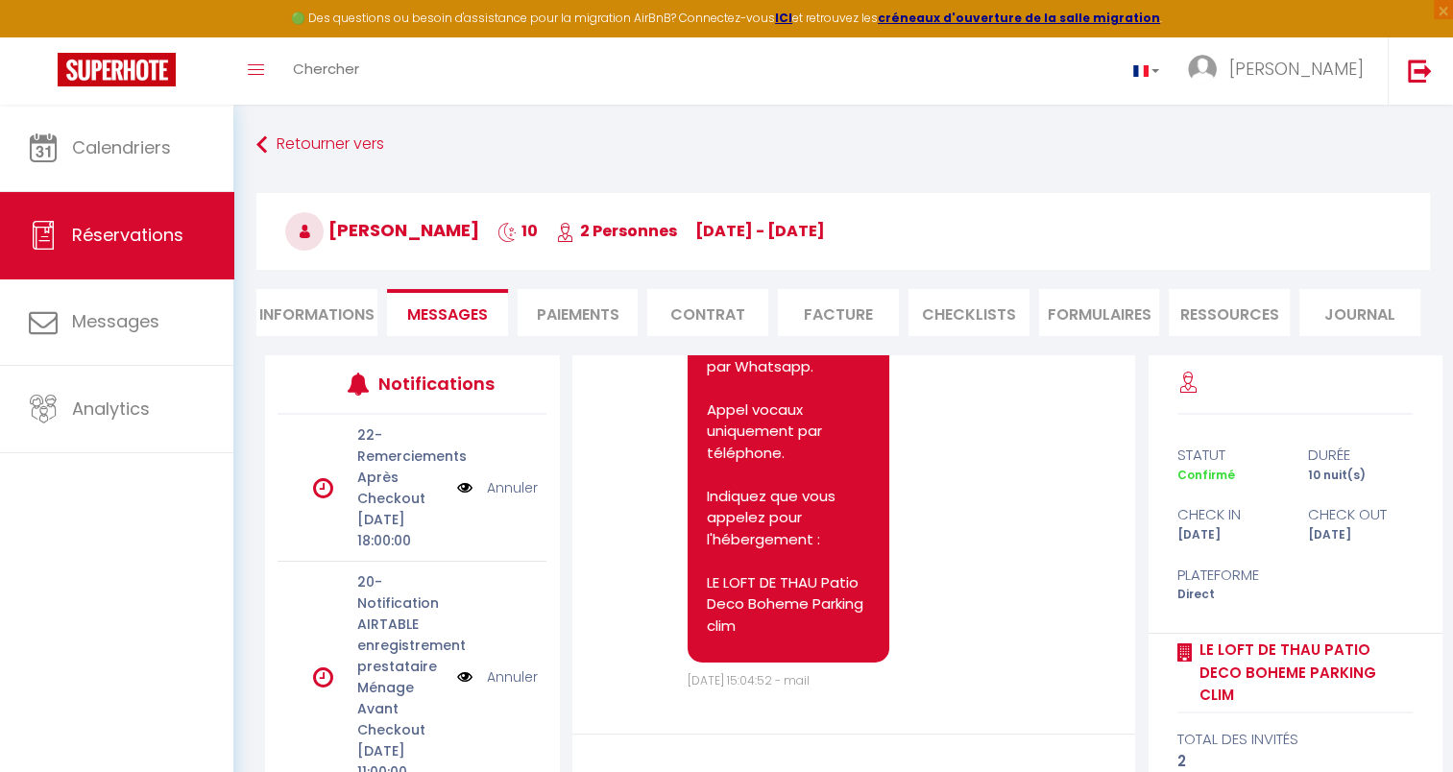
scroll to position [14494, 0]
click at [329, 311] on li "Informations" at bounding box center [316, 312] width 121 height 47
select select "0"
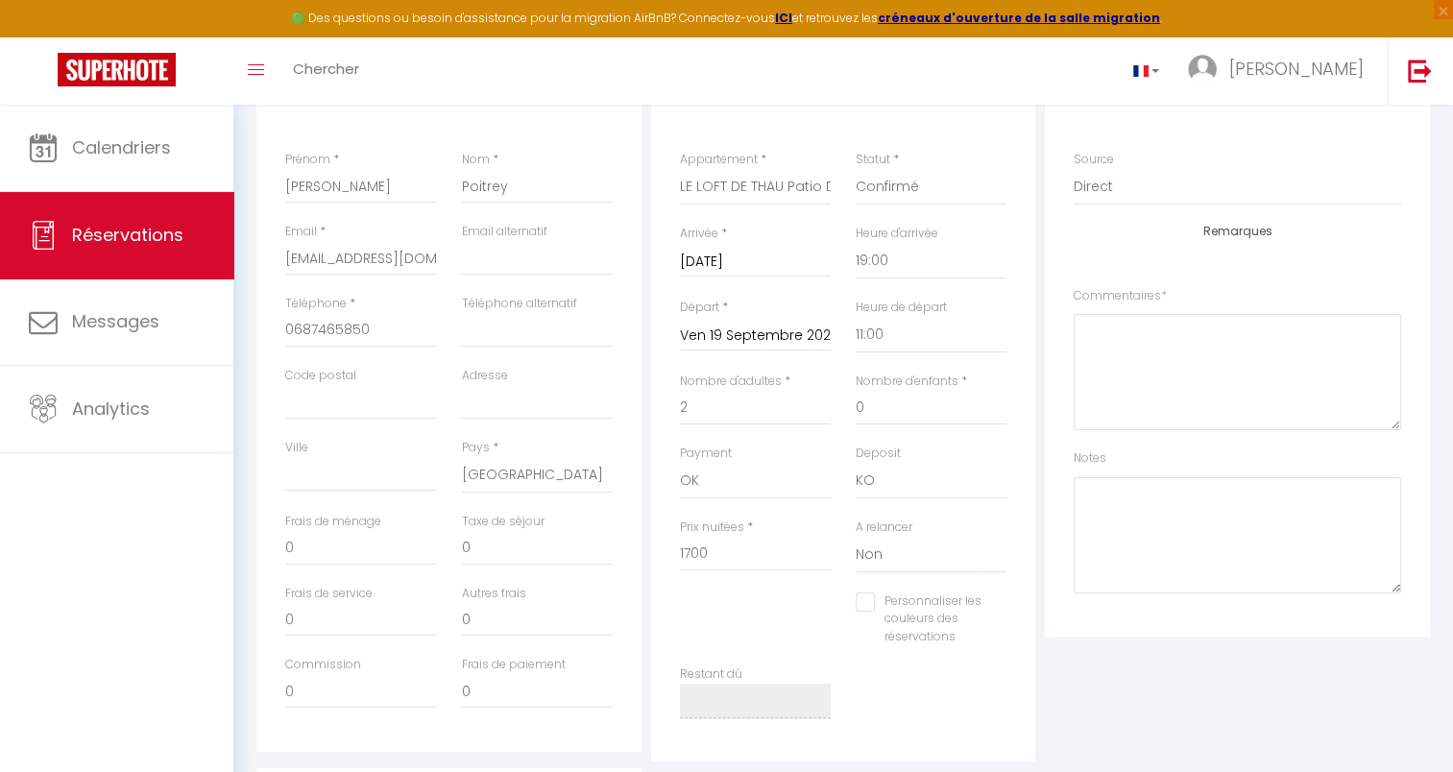
scroll to position [303, 0]
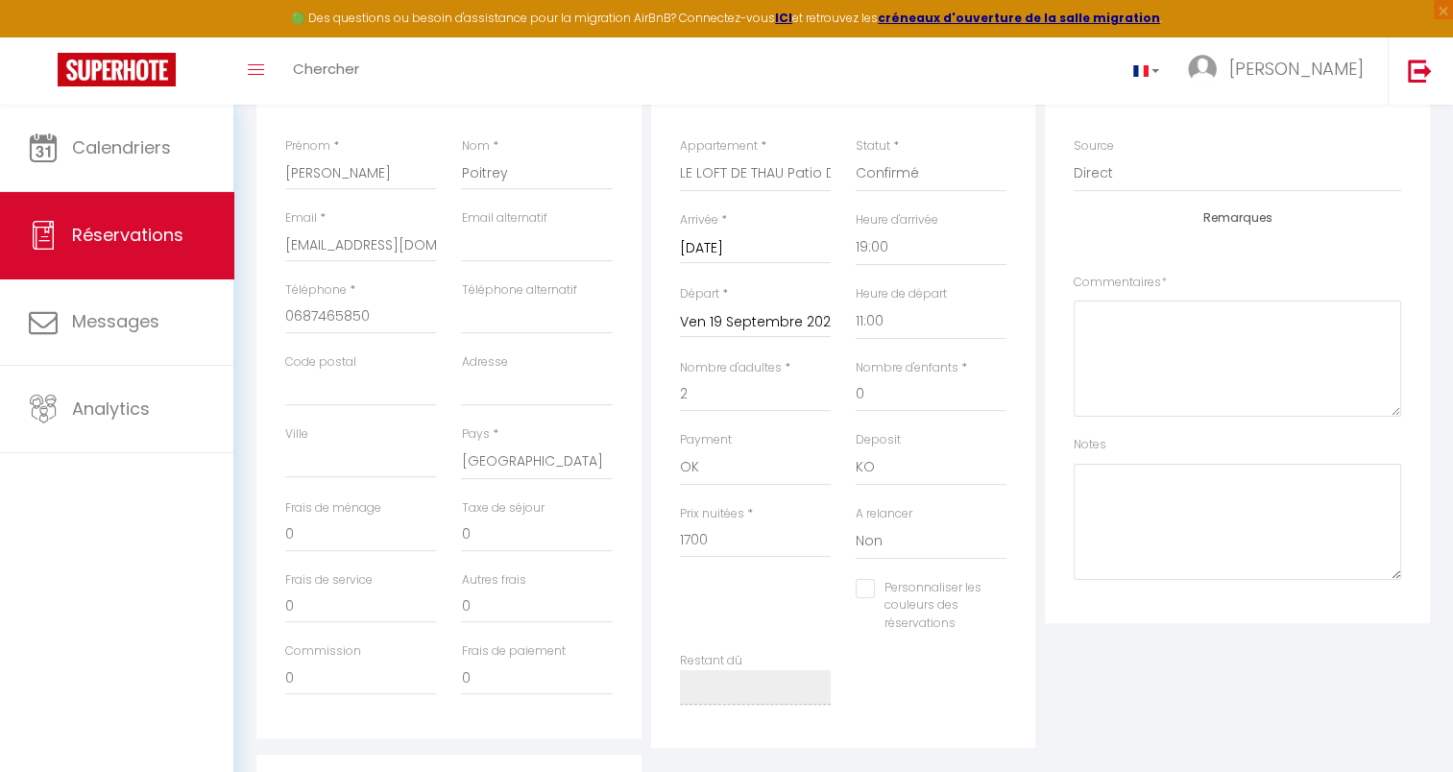
checkbox input "false"
click at [348, 537] on input "0" at bounding box center [360, 535] width 151 height 35
checkbox input "false"
type input "1"
checkbox input "false"
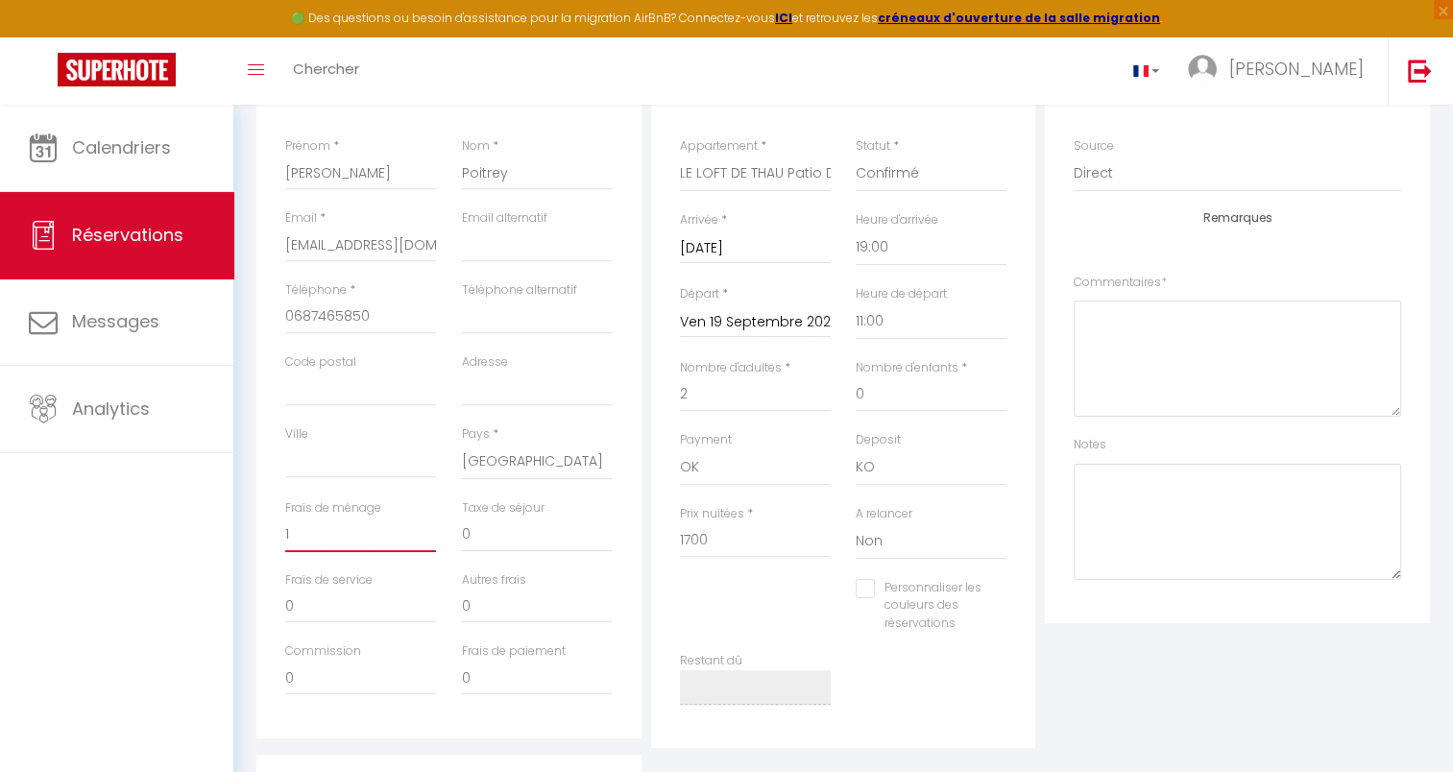
type input "12"
checkbox input "false"
type input "120"
checkbox input "false"
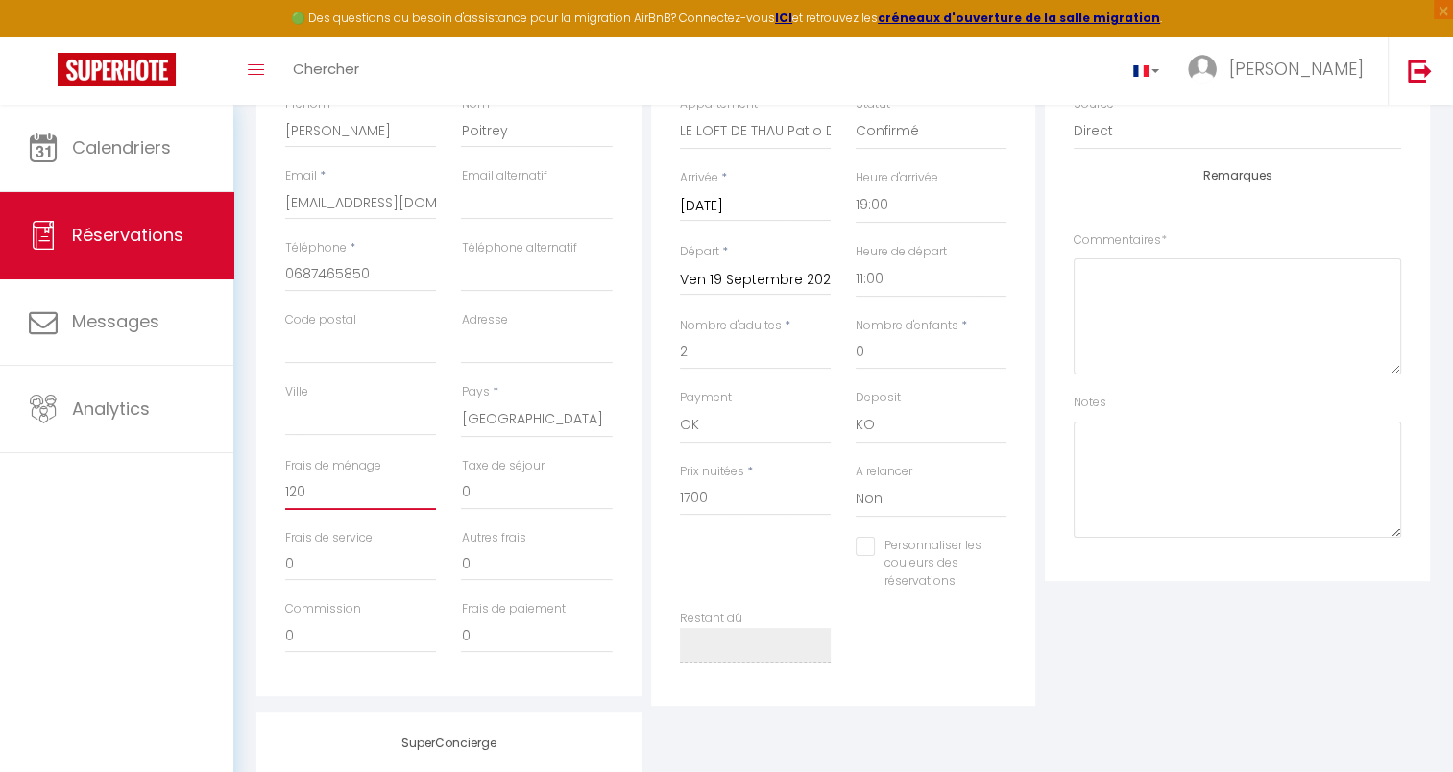
scroll to position [344, 0]
type input "120"
click at [734, 500] on input "1700" at bounding box center [755, 500] width 151 height 35
type input "170"
checkbox input "false"
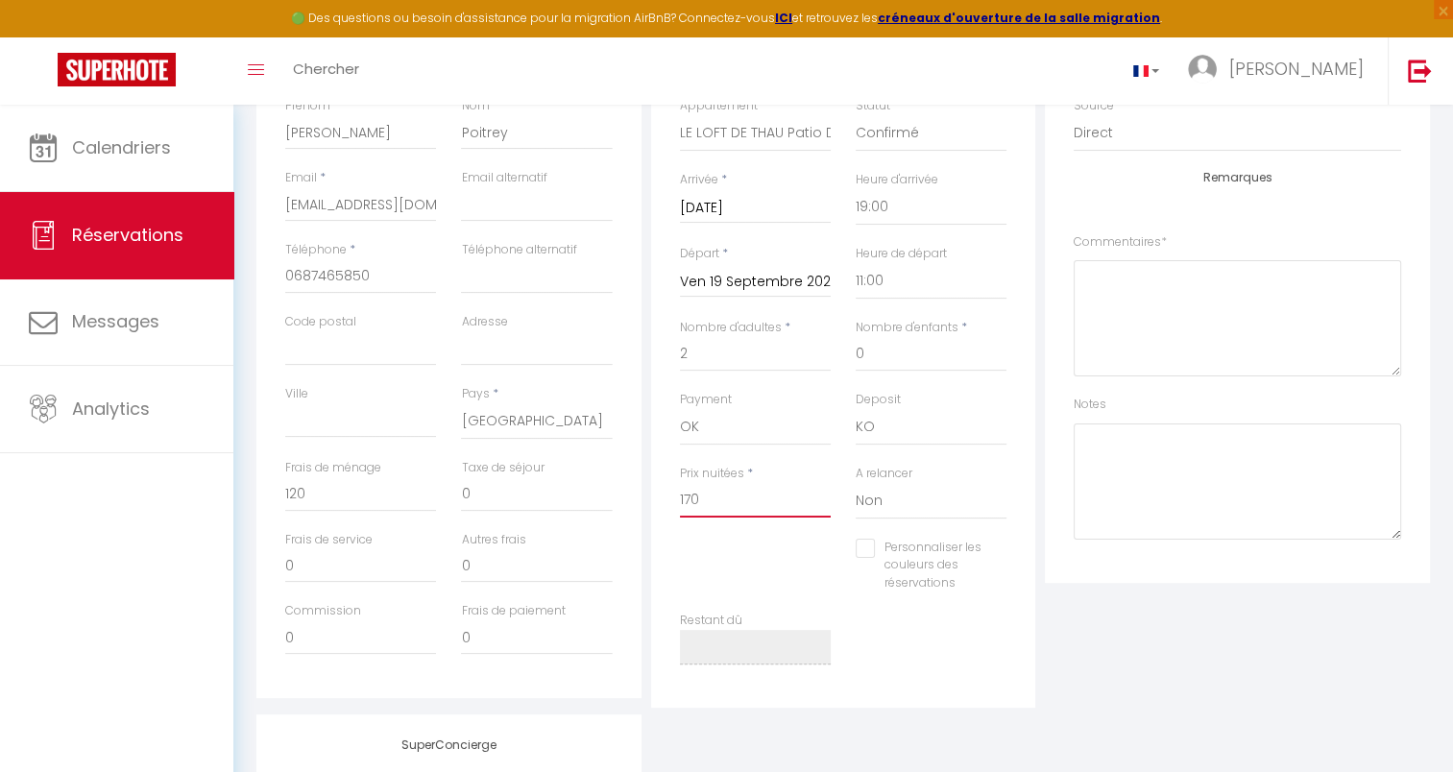
type input "17"
checkbox input "false"
type input "1"
checkbox input "false"
type input "15"
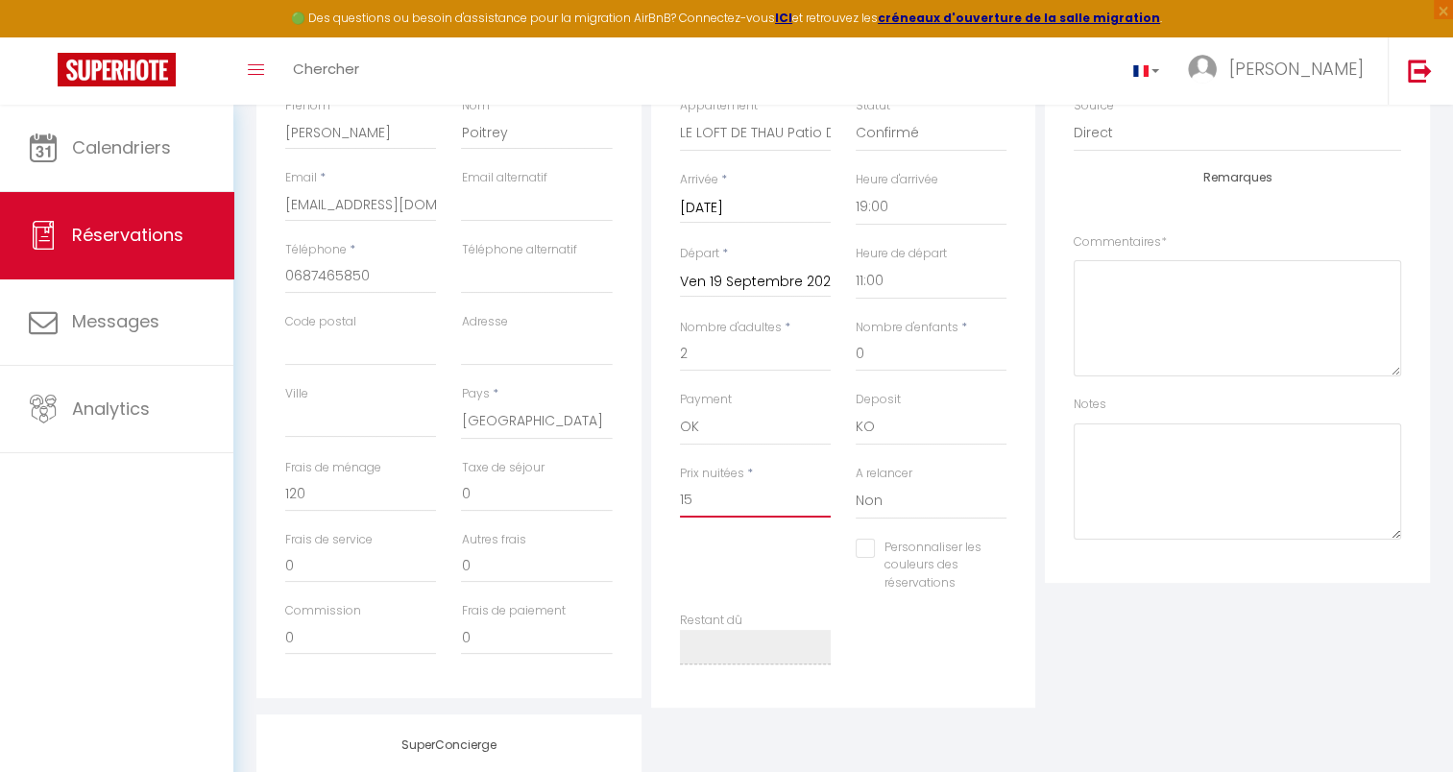
checkbox input "false"
type input "158"
checkbox input "false"
type input "1580"
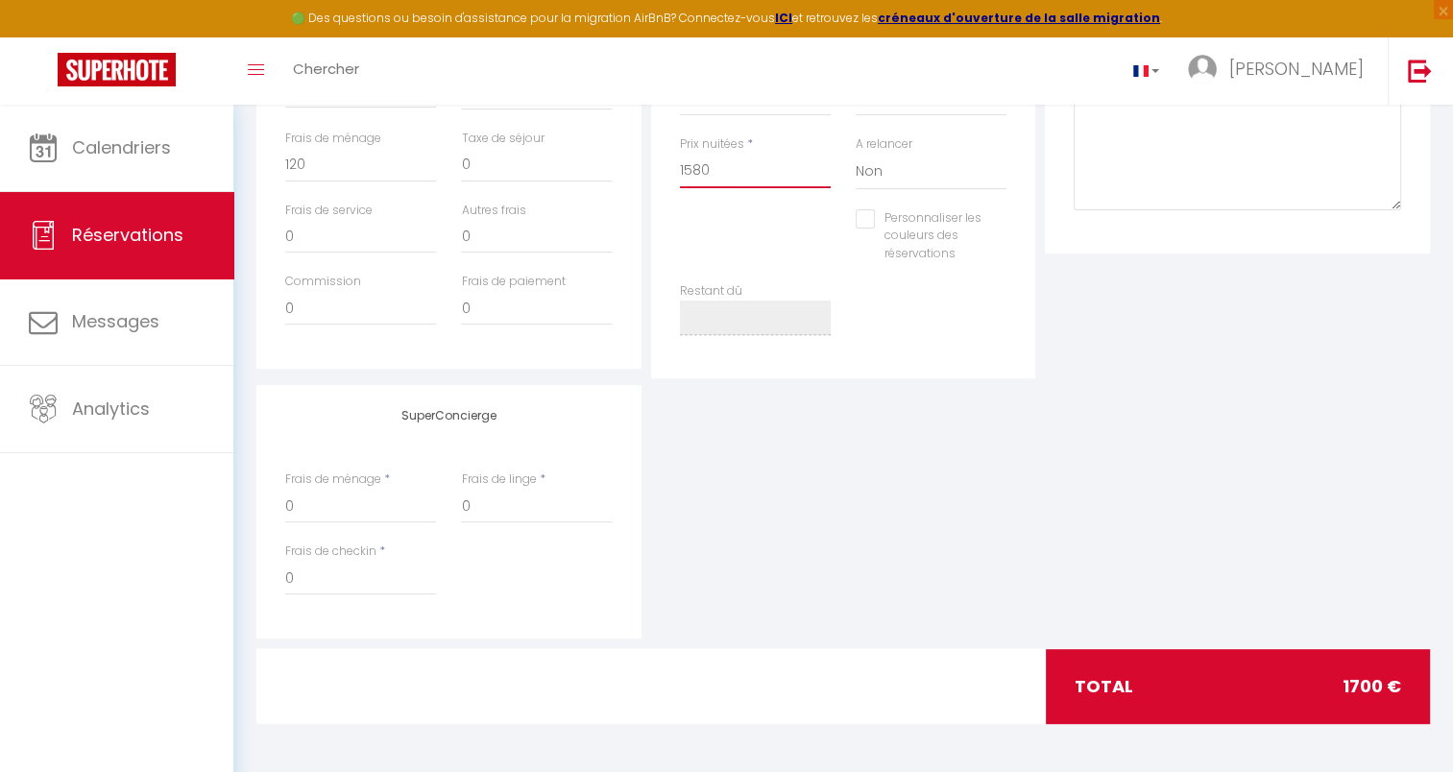
scroll to position [296, 0]
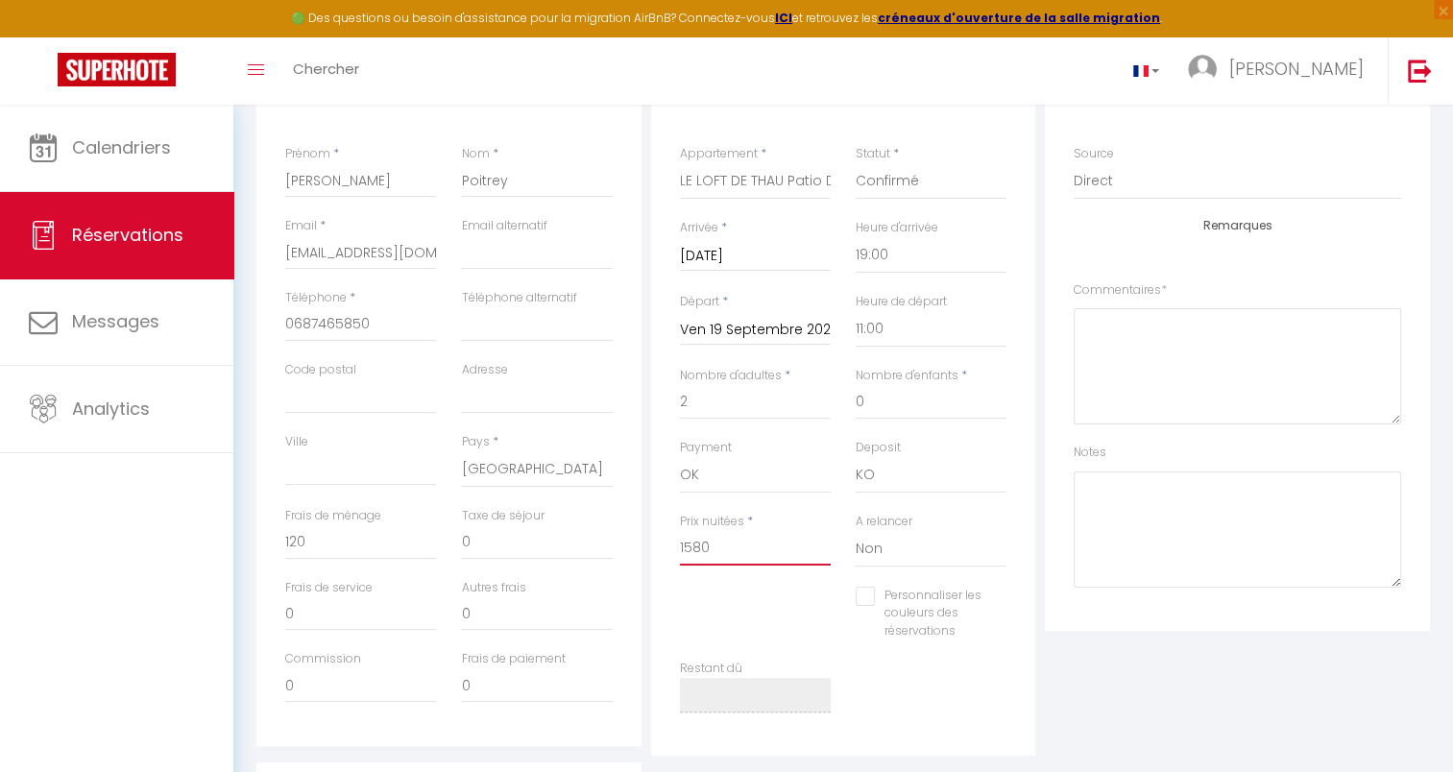
checkbox input "false"
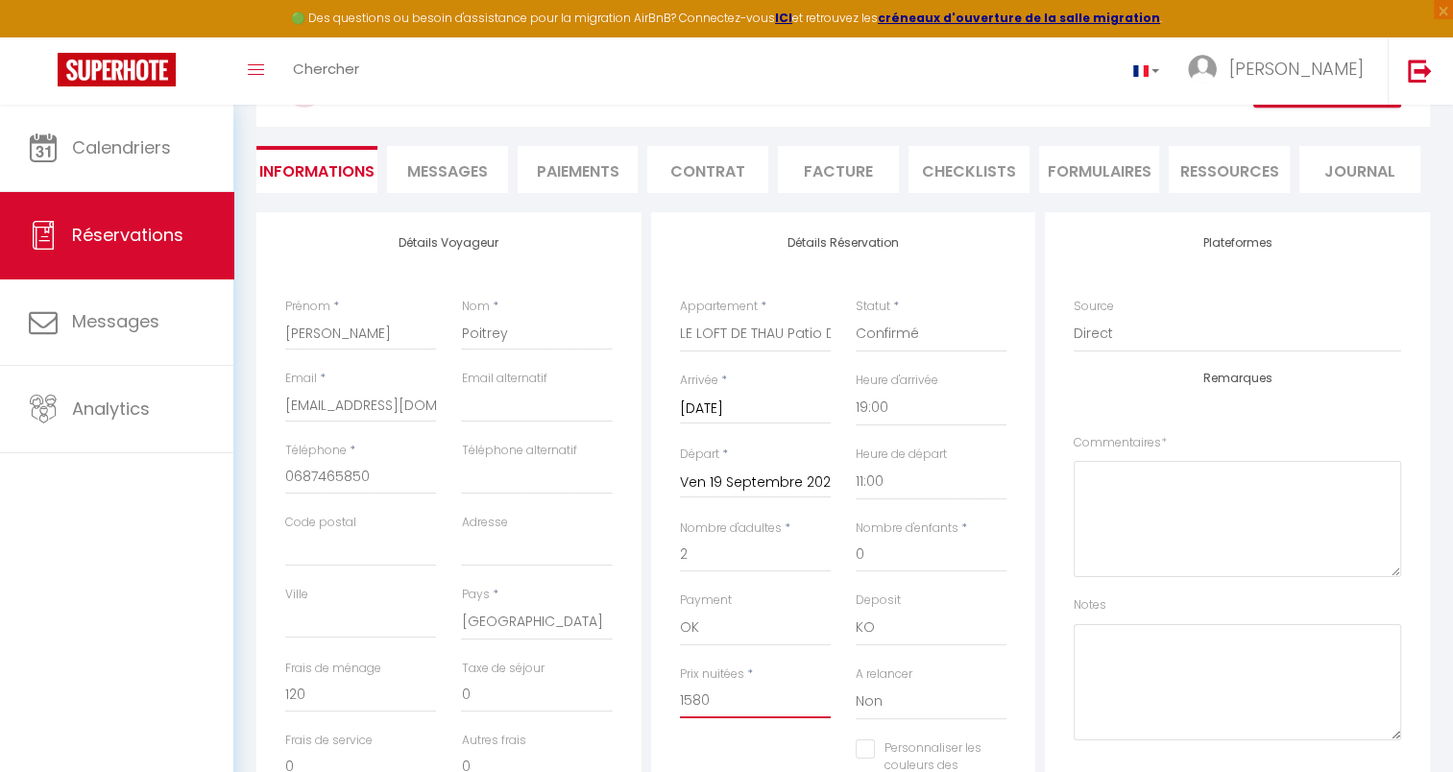
scroll to position [0, 0]
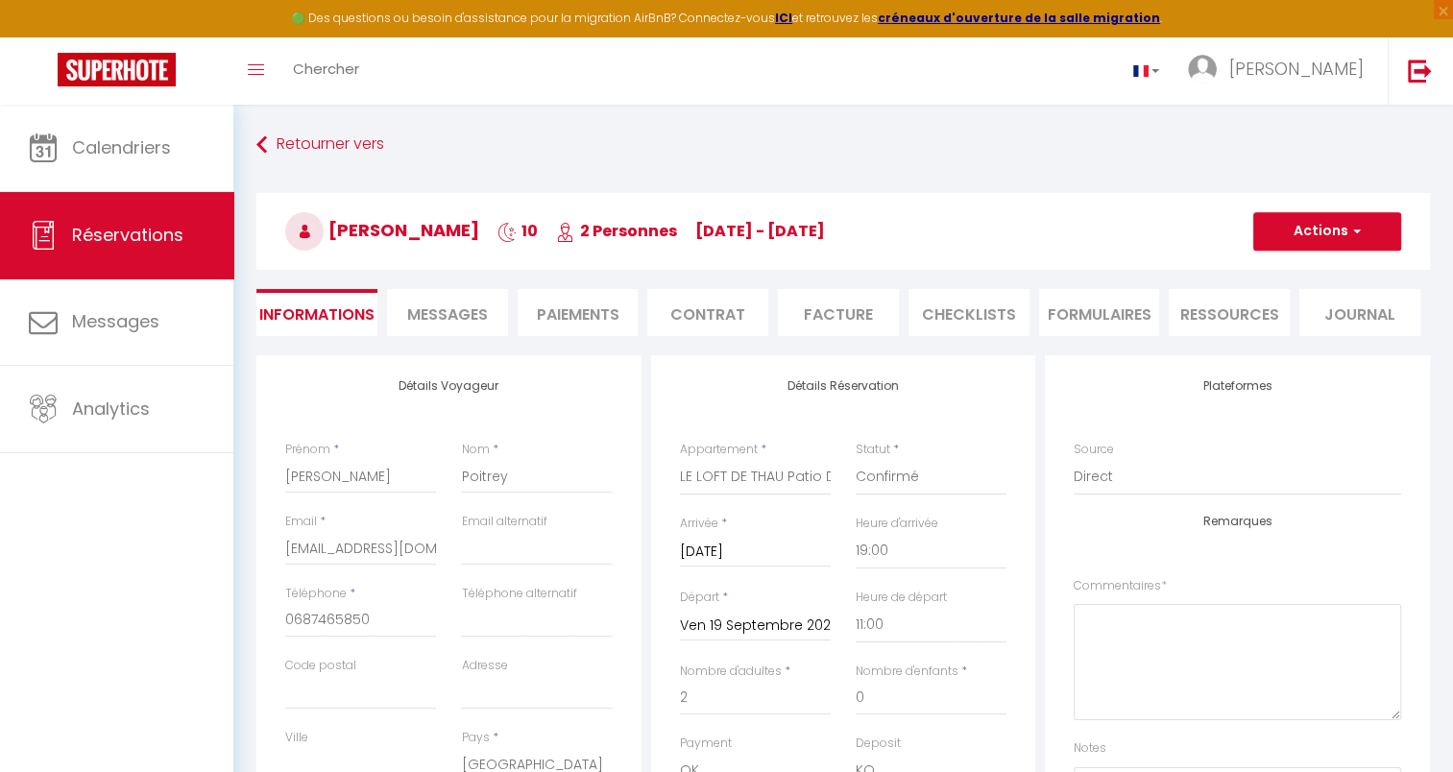
type input "1580"
type input "0"
checkbox input "false"
click at [952, 306] on li "CHECKLISTS" at bounding box center [968, 312] width 121 height 47
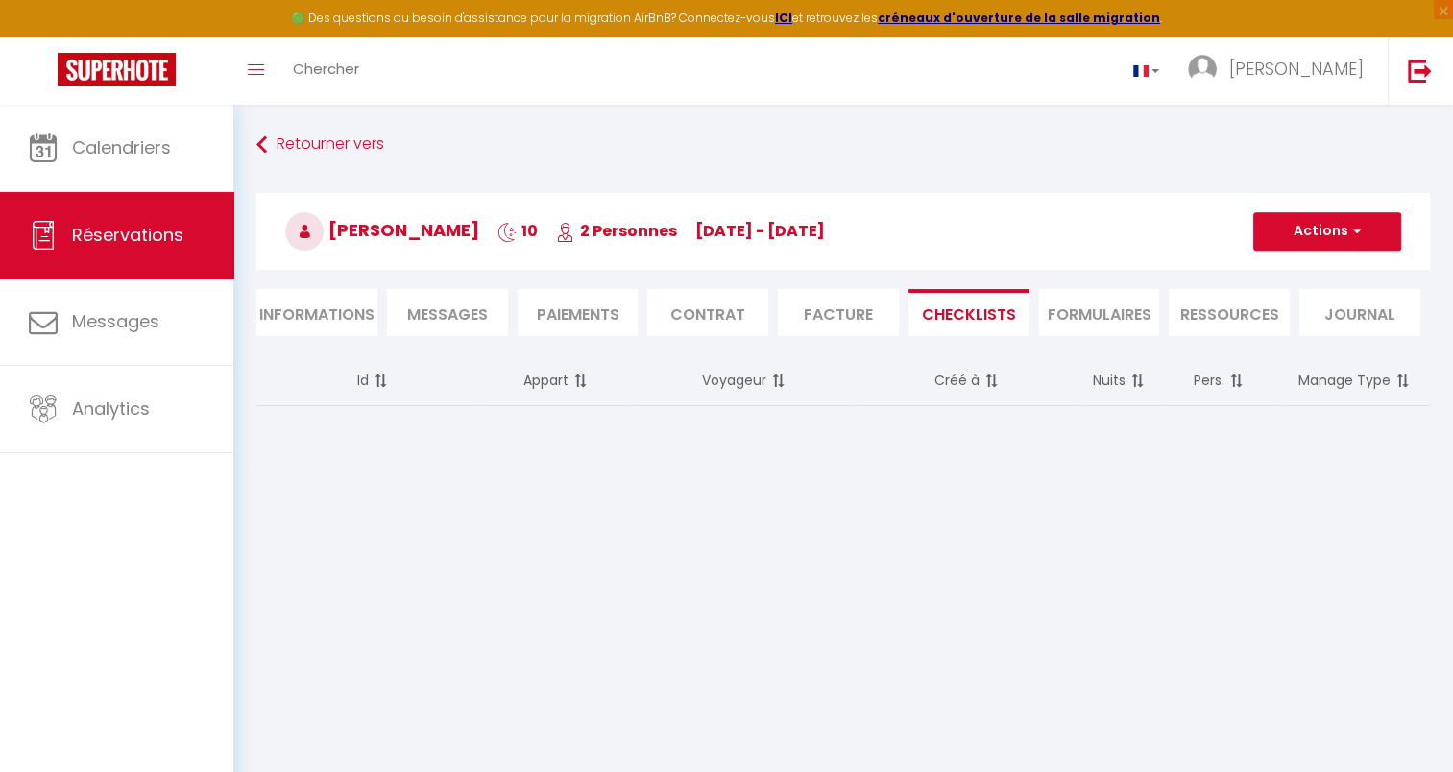
click at [837, 318] on li "Facture" at bounding box center [838, 312] width 121 height 47
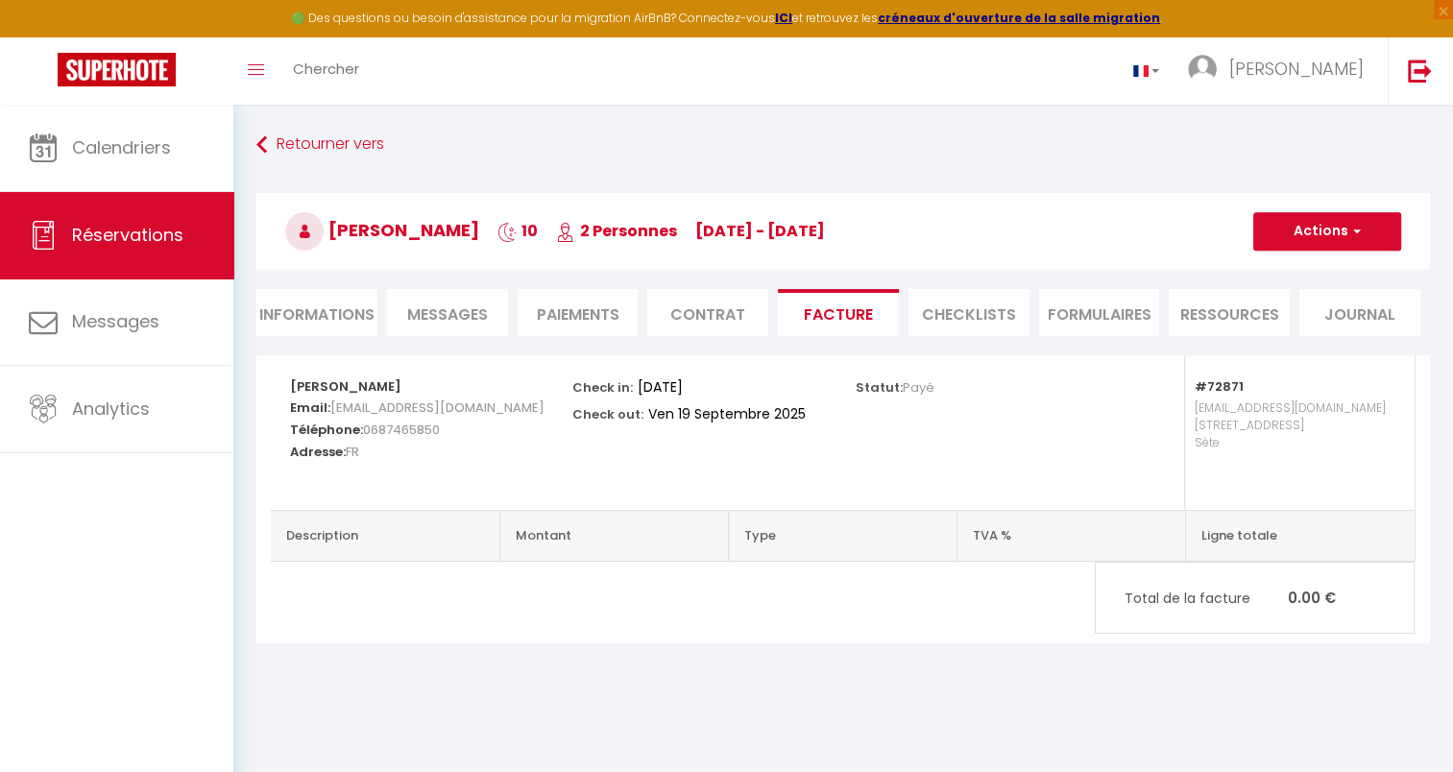
click at [669, 328] on li "Contrat" at bounding box center [707, 312] width 121 height 47
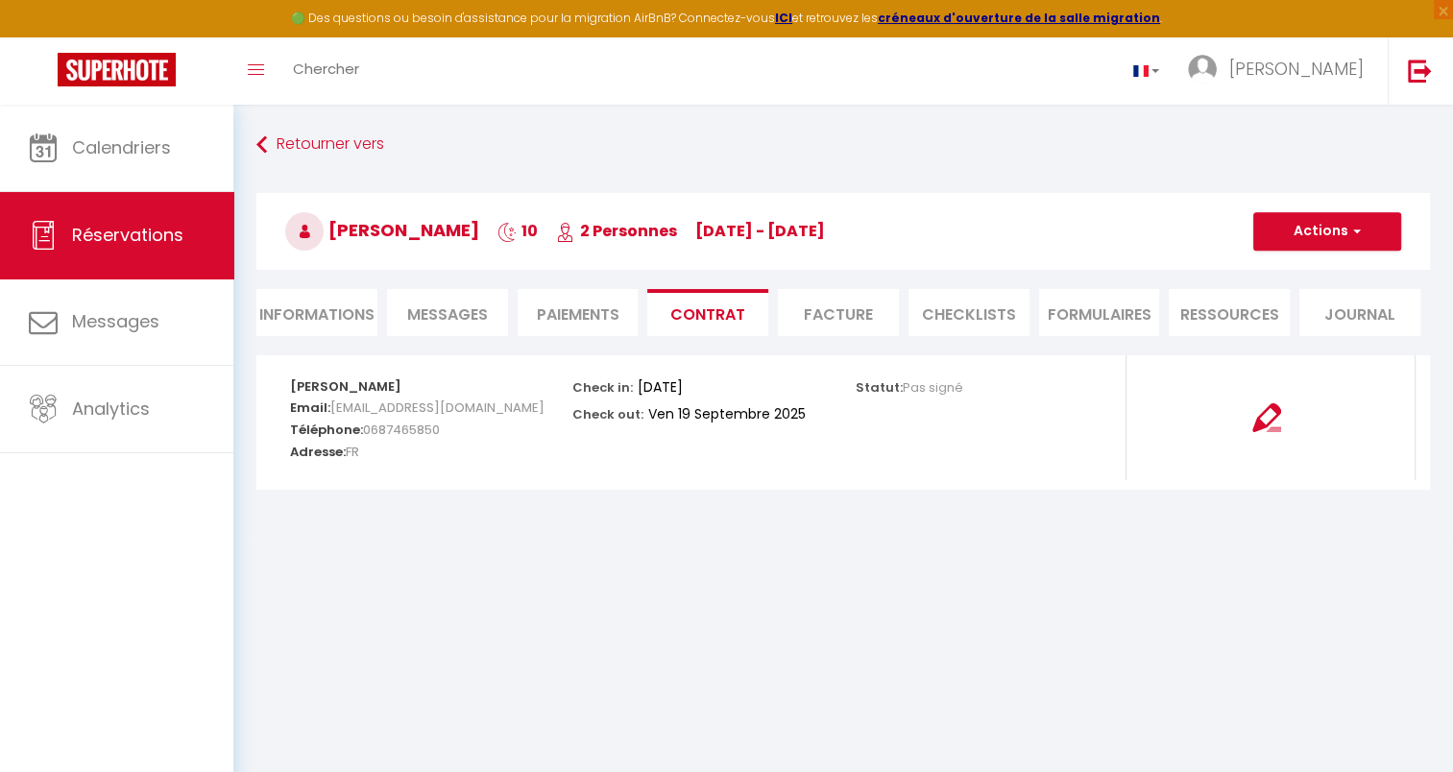
click at [547, 323] on li "Paiements" at bounding box center [578, 312] width 121 height 47
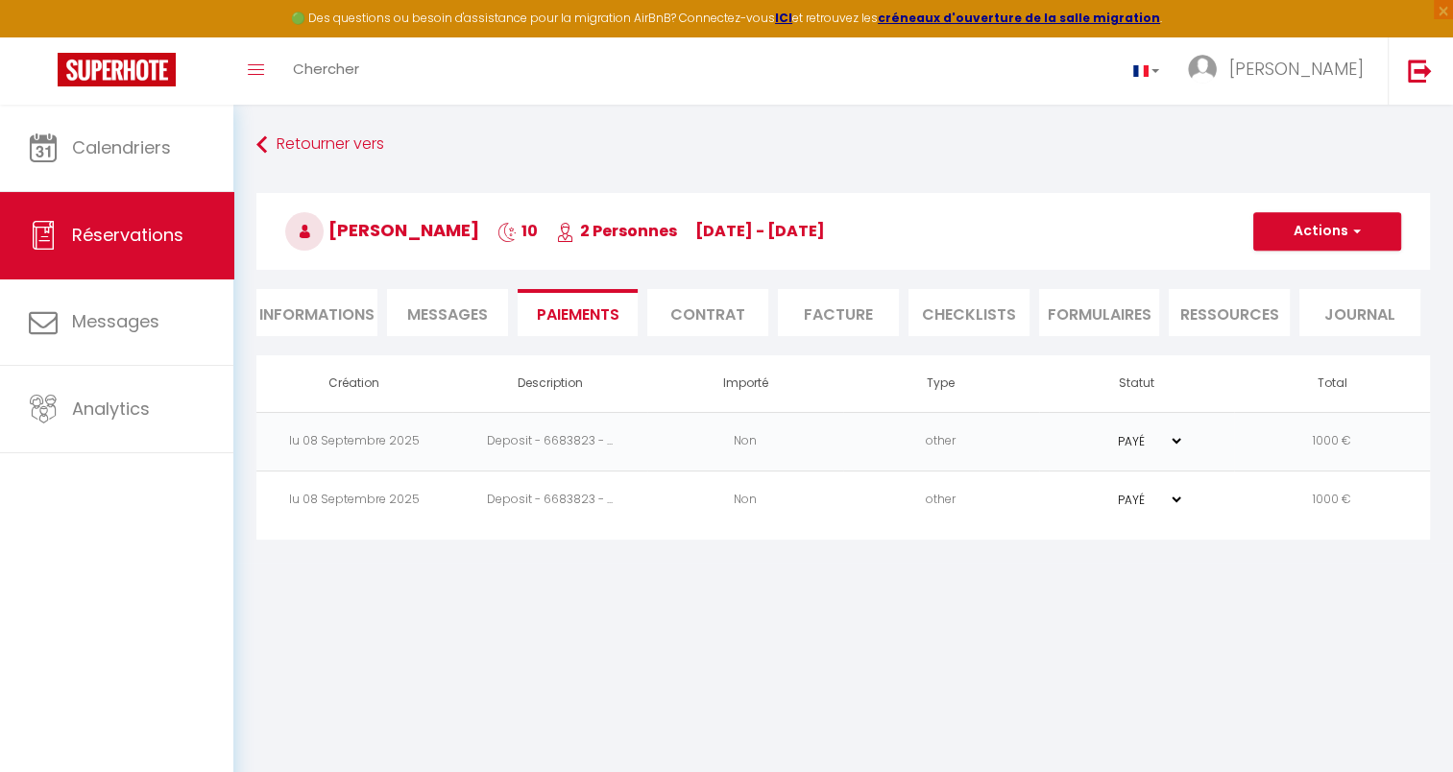
click at [434, 319] on span "Messages" at bounding box center [447, 314] width 81 height 22
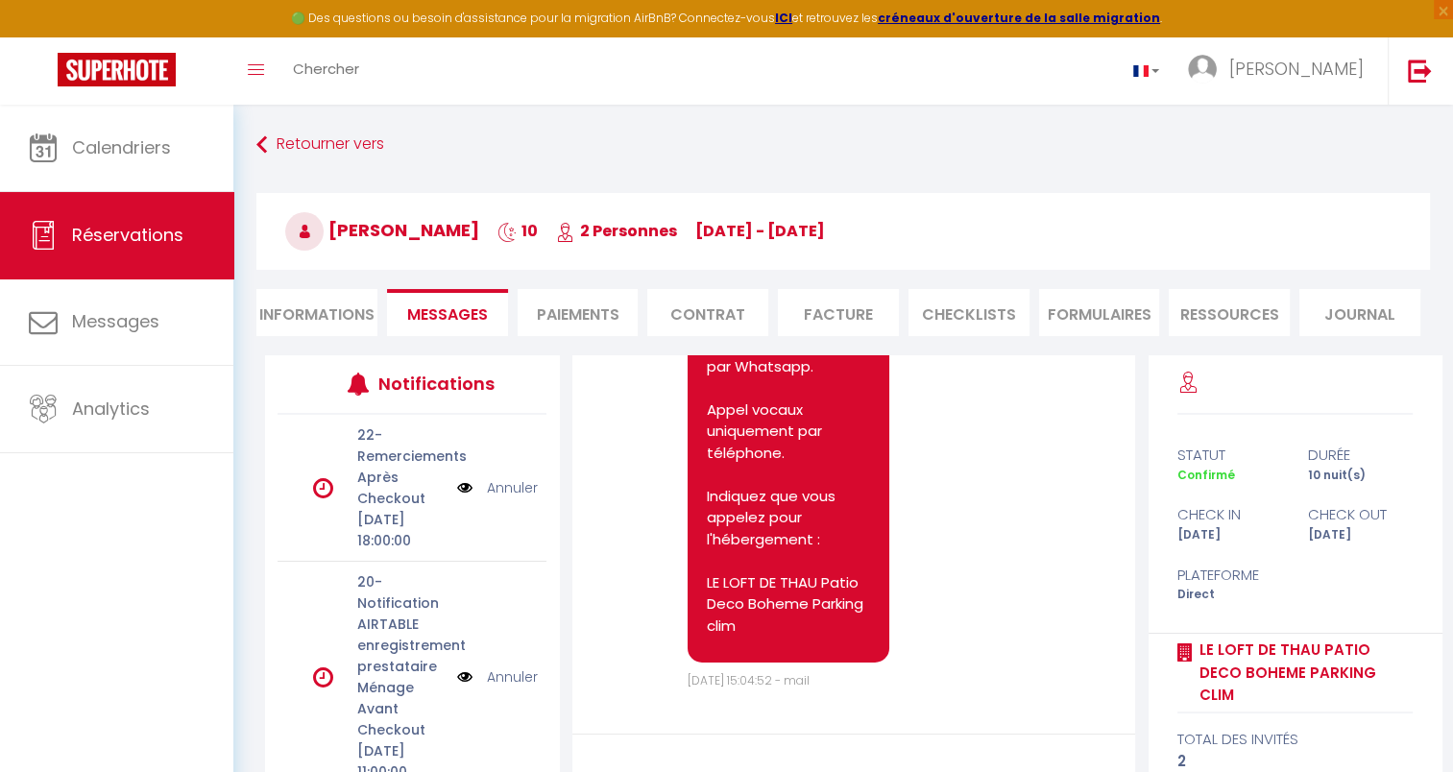
click at [952, 315] on li "CHECKLISTS" at bounding box center [968, 312] width 121 height 47
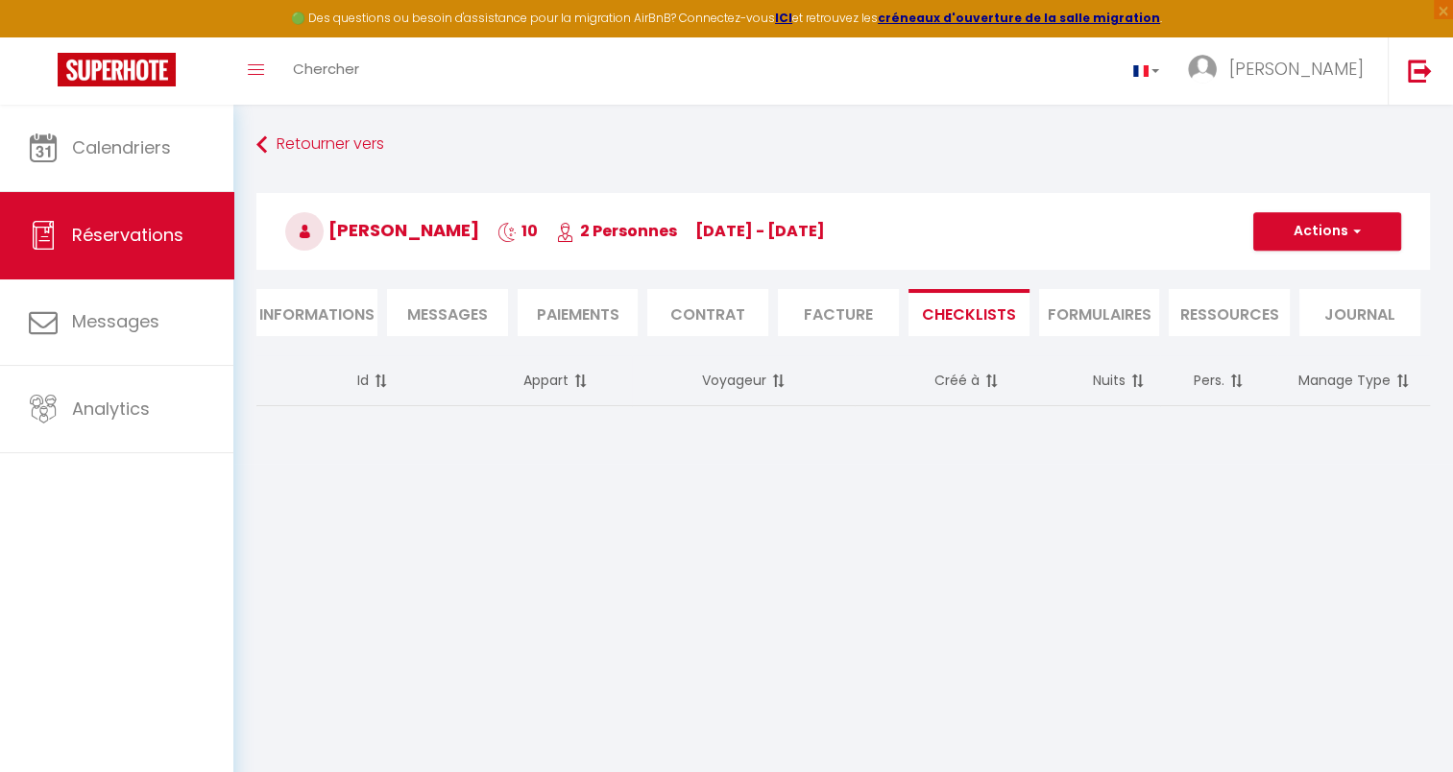
click at [1094, 325] on li "FORMULAIRES" at bounding box center [1099, 312] width 121 height 47
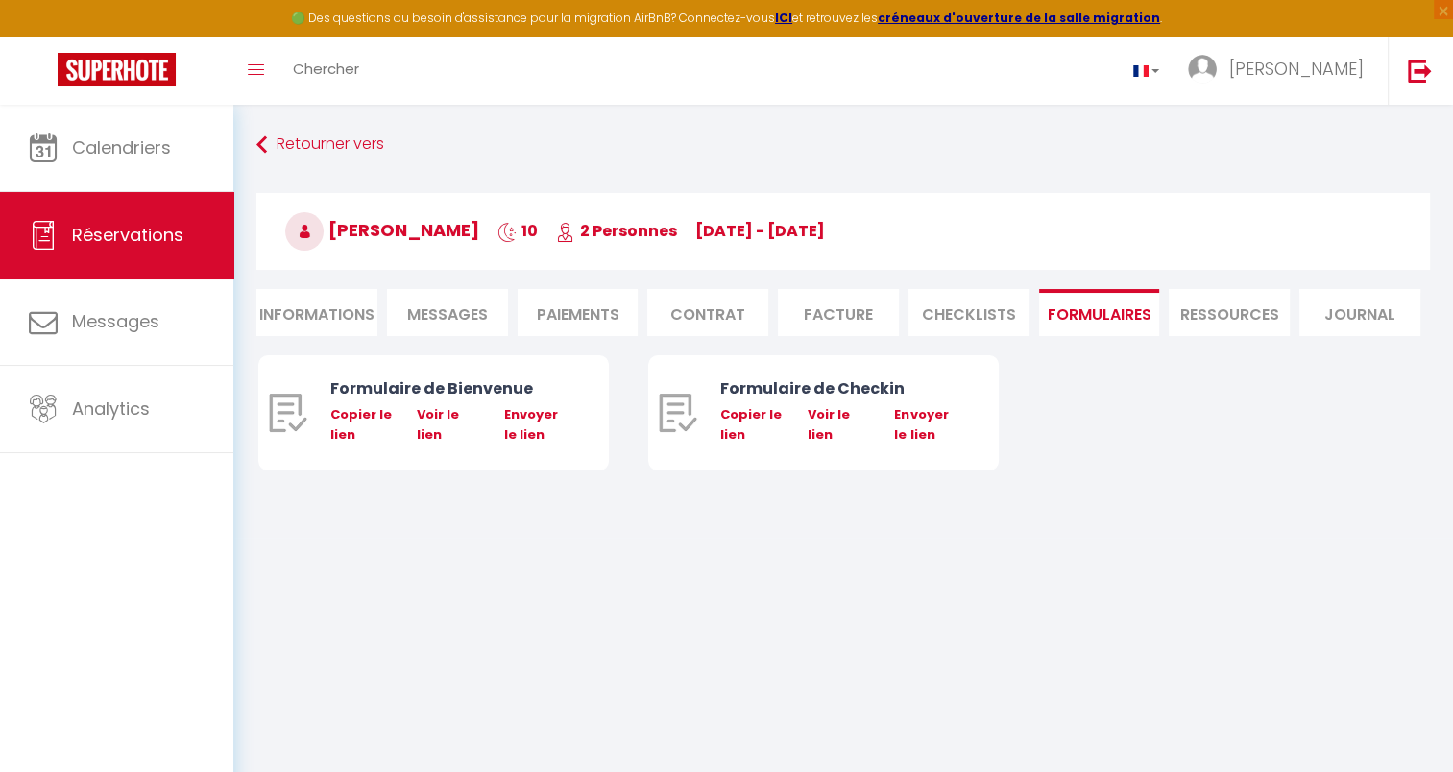
click at [1232, 316] on li "Ressources" at bounding box center [1228, 312] width 121 height 47
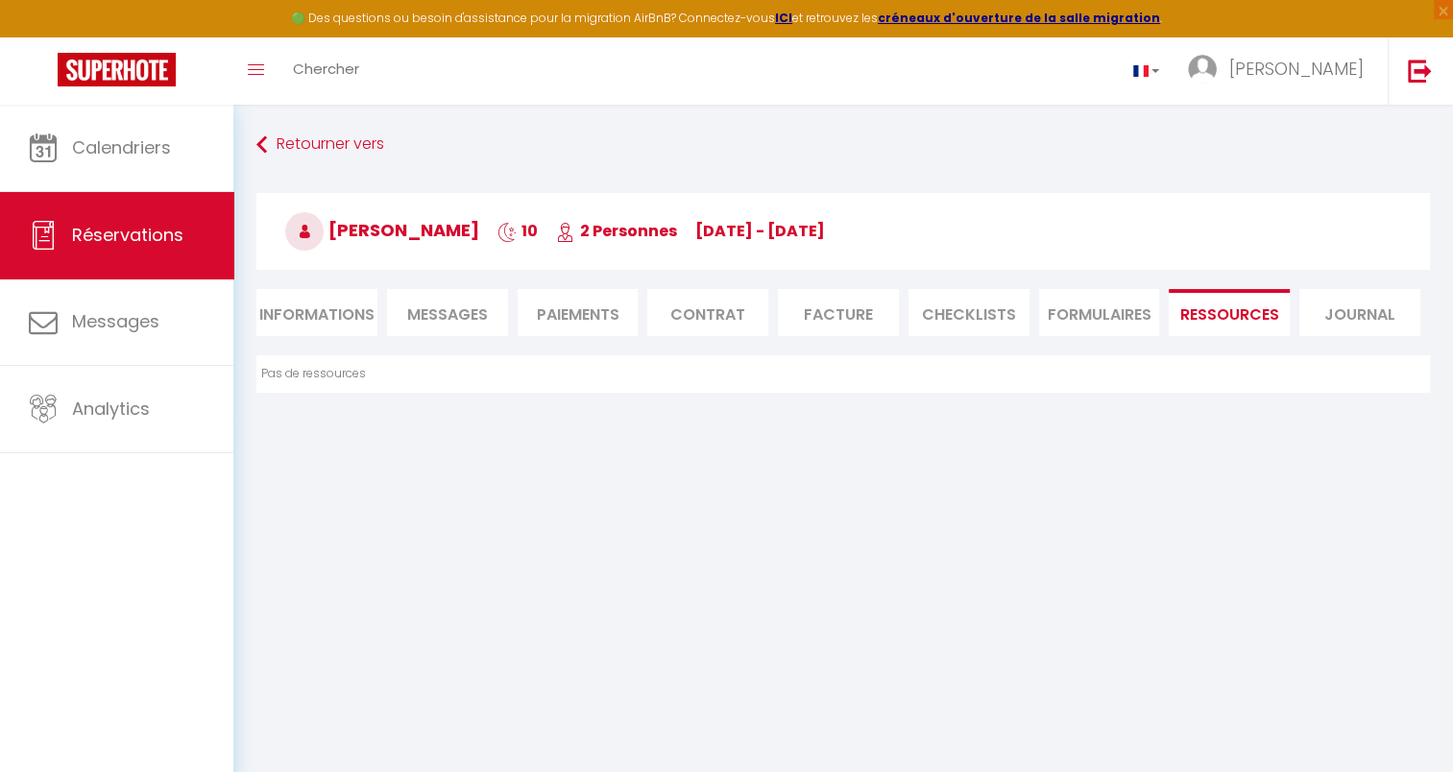
click at [1341, 323] on li "Journal" at bounding box center [1359, 312] width 121 height 47
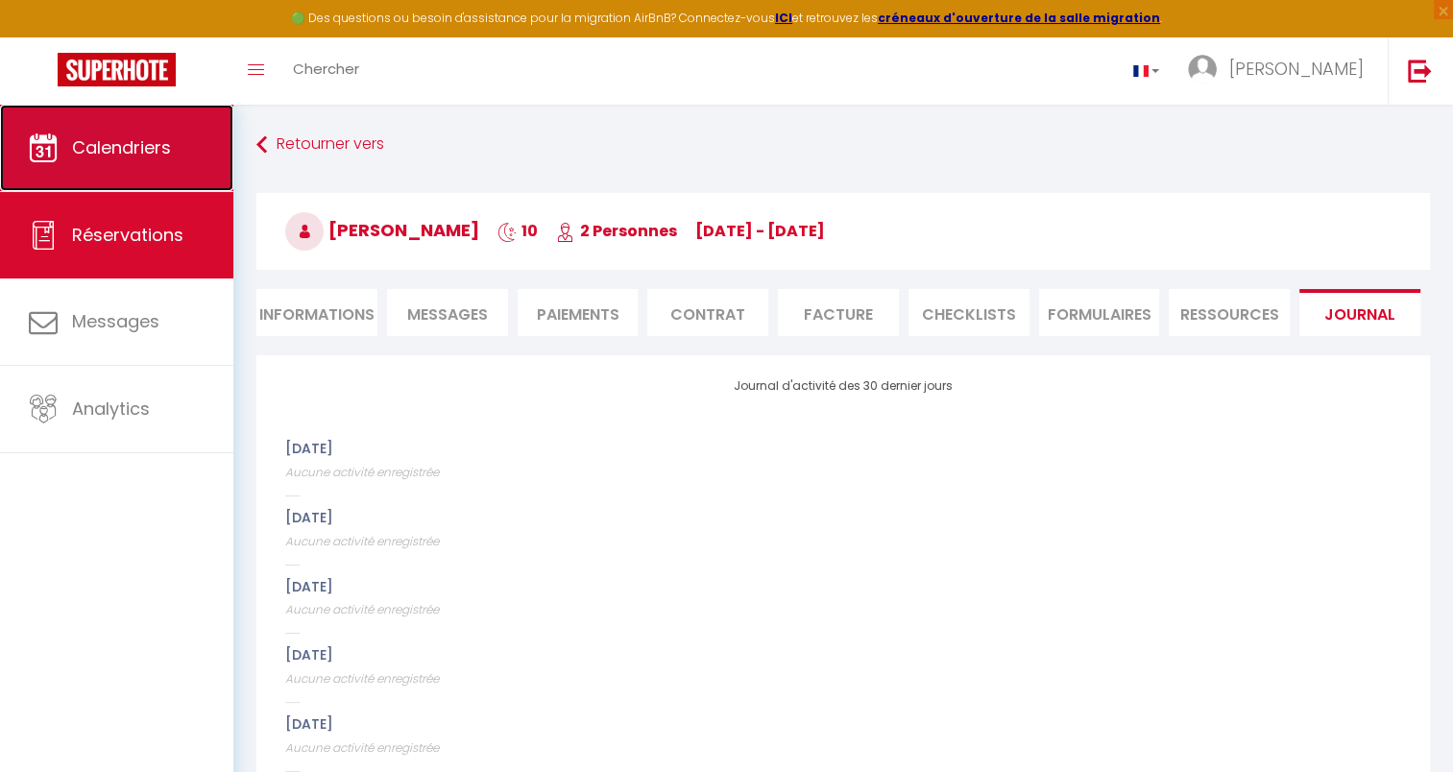
click at [134, 148] on span "Calendriers" at bounding box center [121, 147] width 99 height 24
